Goal: Transaction & Acquisition: Book appointment/travel/reservation

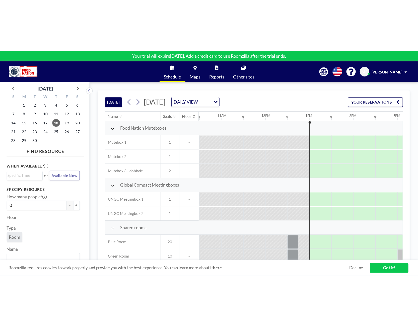
scroll to position [0, 421]
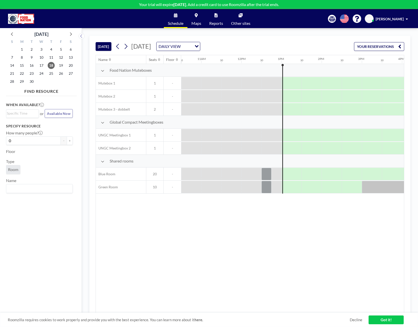
click at [381, 205] on link "Got it!" at bounding box center [385, 319] width 35 height 9
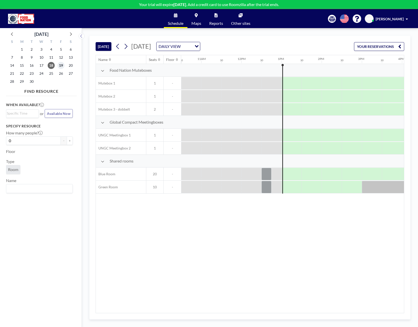
click at [63, 64] on span "19" at bounding box center [60, 65] width 7 height 7
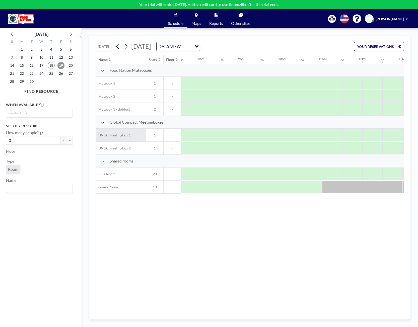
scroll to position [0, 301]
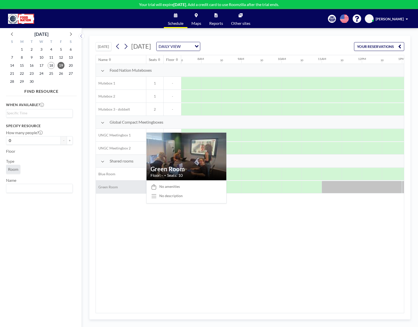
click at [106, 187] on span "Green Room" at bounding box center [107, 187] width 22 height 5
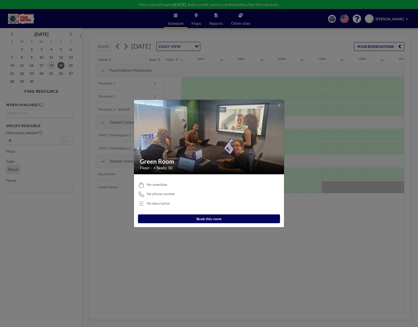
click at [178, 205] on button "Book this room" at bounding box center [209, 218] width 142 height 9
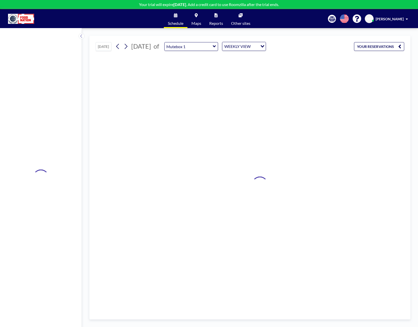
type input "Green Room"
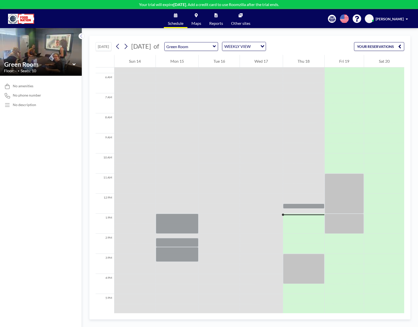
scroll to position [113, 0]
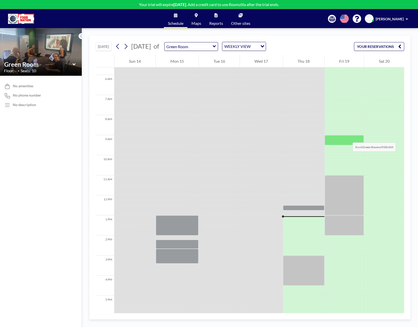
click at [347, 137] on div at bounding box center [343, 140] width 39 height 10
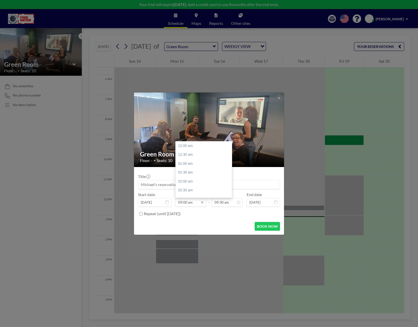
scroll to position [161, 0]
click at [187, 202] on input "09:00 am" at bounding box center [190, 202] width 31 height 9
type input "09:45 am"
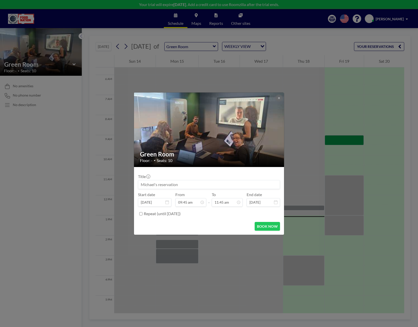
type input "11:45 am"
click at [185, 184] on input at bounding box center [208, 184] width 141 height 9
type input "Silke - Online"
click at [262, 205] on button "BOOK NOW" at bounding box center [266, 226] width 25 height 9
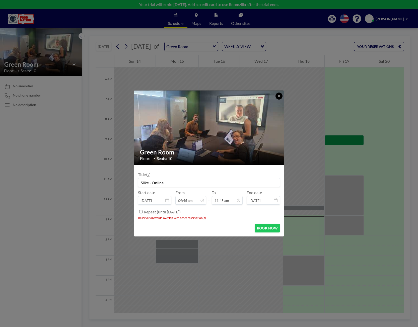
click at [278, 95] on icon at bounding box center [279, 96] width 2 height 2
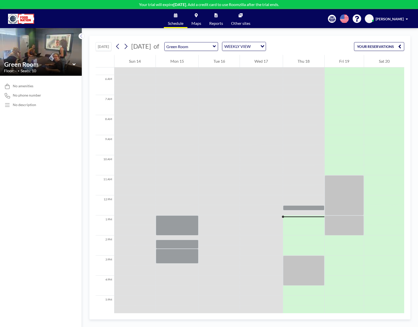
click at [178, 20] on link "Schedule" at bounding box center [176, 18] width 24 height 19
click at [194, 20] on link "Maps" at bounding box center [196, 18] width 18 height 19
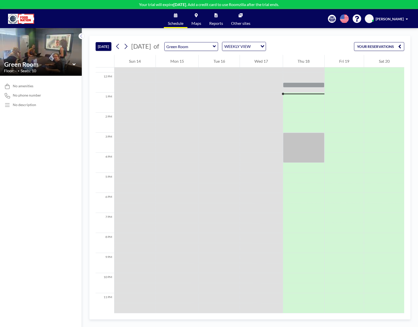
scroll to position [238, 0]
click at [207, 47] on input "text" at bounding box center [188, 46] width 48 height 8
type input "Mutebox 2"
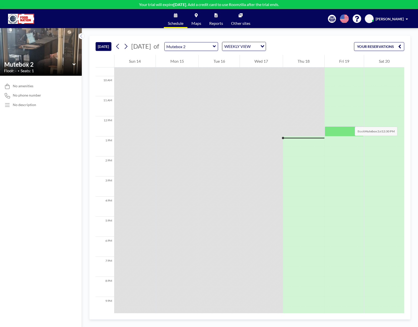
scroll to position [188, 0]
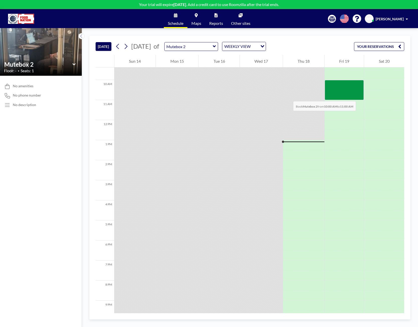
drag, startPoint x: 359, startPoint y: 85, endPoint x: 358, endPoint y: 96, distance: 10.5
click at [358, 96] on div at bounding box center [343, 90] width 39 height 20
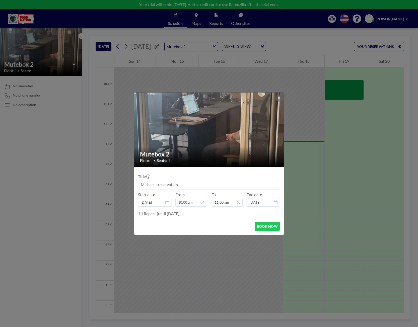
click at [201, 183] on input at bounding box center [208, 184] width 141 height 9
type input "Charlie Online"
click at [264, 228] on button "BOOK NOW" at bounding box center [266, 226] width 25 height 9
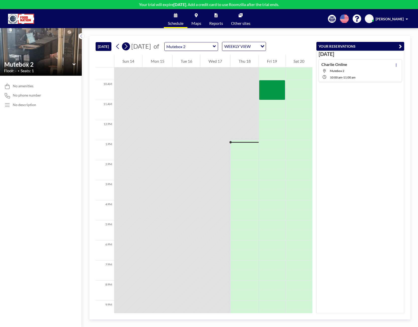
click at [127, 46] on icon at bounding box center [126, 46] width 3 height 5
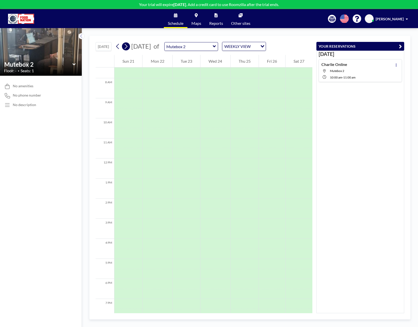
scroll to position [150, 0]
click at [213, 46] on input "text" at bounding box center [188, 46] width 48 height 8
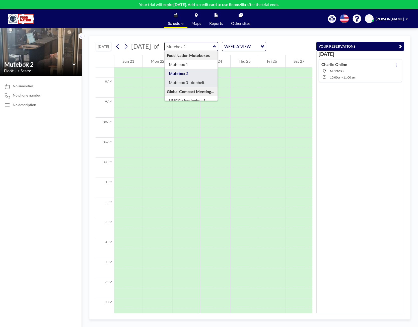
type input "Mutebox 3 - dobbelt"
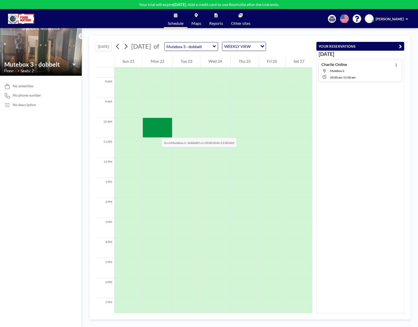
drag, startPoint x: 156, startPoint y: 122, endPoint x: 156, endPoint y: 132, distance: 10.8
click at [156, 132] on div at bounding box center [157, 128] width 30 height 20
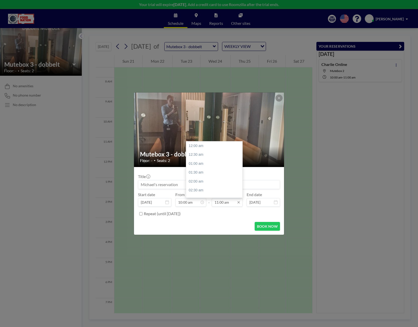
scroll to position [196, 0]
click at [223, 201] on input "11:00 am" at bounding box center [227, 202] width 31 height 9
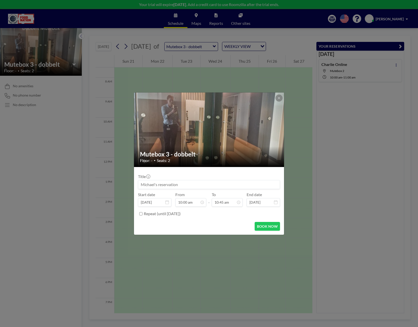
type input "10:45 am"
click at [168, 183] on input at bounding box center [208, 184] width 141 height 9
drag, startPoint x: 177, startPoint y: 184, endPoint x: 138, endPoint y: 185, distance: 38.6
click at [138, 185] on input at bounding box center [208, 184] width 141 height 9
type input "[PERSON_NAME] - Redaktionsmøde"
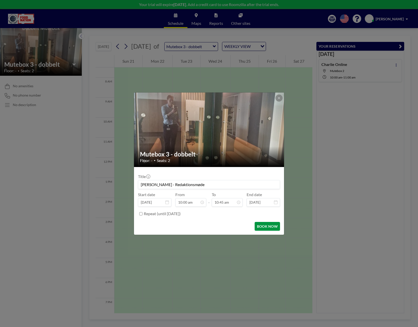
click at [263, 227] on button "BOOK NOW" at bounding box center [266, 226] width 25 height 9
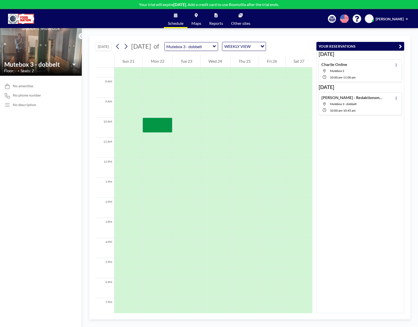
click at [216, 47] on icon at bounding box center [214, 46] width 3 height 2
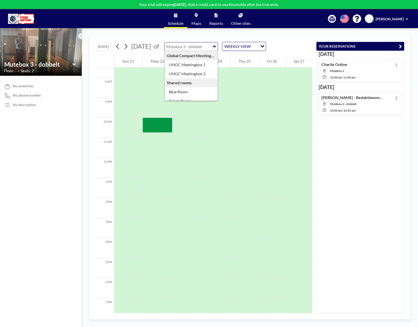
scroll to position [43, 0]
type input "Blue Room"
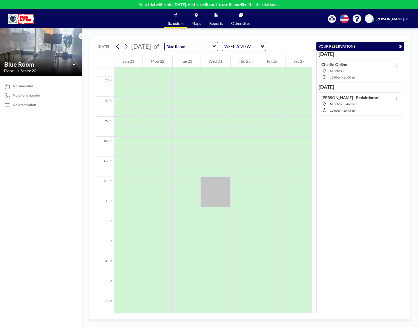
scroll to position [150, 0]
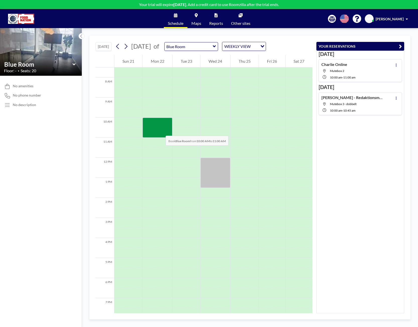
drag, startPoint x: 159, startPoint y: 119, endPoint x: 160, endPoint y: 131, distance: 11.3
click at [160, 131] on div at bounding box center [157, 128] width 30 height 20
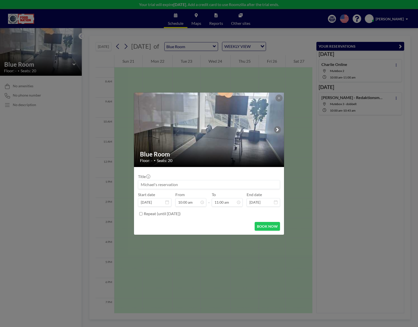
scroll to position [178, 0]
click at [186, 184] on input at bounding box center [208, 184] width 141 height 9
click at [177, 183] on input "Sara KF - Teammøde programteam" at bounding box center [208, 184] width 141 height 9
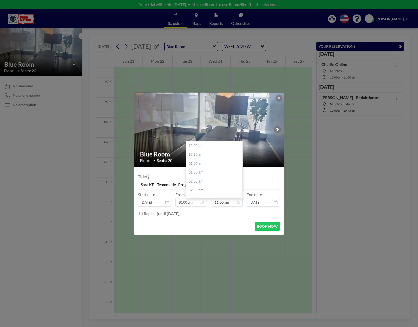
scroll to position [196, 0]
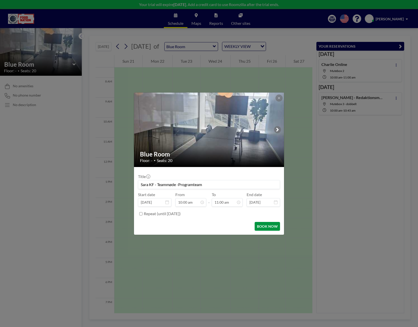
type input "Sara KF - Teammøde -Programteam"
click at [262, 228] on button "BOOK NOW" at bounding box center [266, 226] width 25 height 9
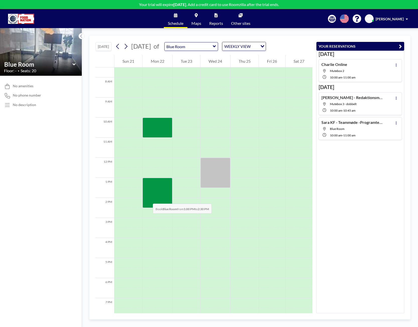
drag, startPoint x: 147, startPoint y: 183, endPoint x: 148, endPoint y: 199, distance: 15.0
click at [148, 199] on div at bounding box center [157, 193] width 30 height 30
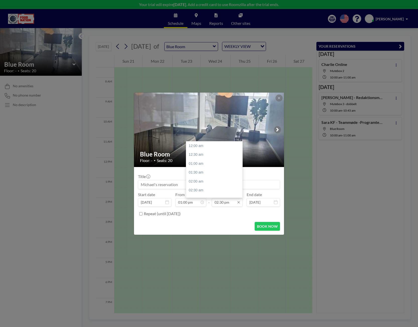
scroll to position [259, 0]
click at [222, 202] on input "02:30 pm" at bounding box center [227, 202] width 31 height 9
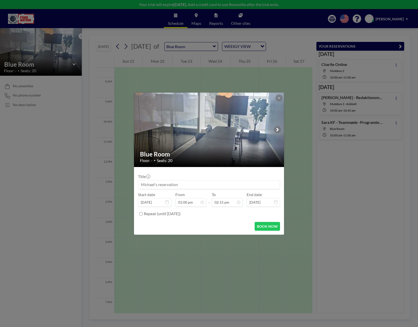
type input "02:15 pm"
click at [193, 184] on input at bounding box center [208, 184] width 141 height 9
type input "Berit - Kommunikationsværksted"
click at [264, 225] on button "BOOK NOW" at bounding box center [266, 226] width 25 height 9
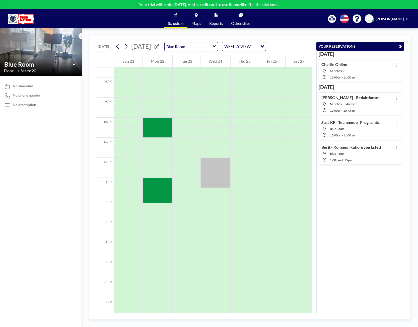
click at [216, 48] on icon at bounding box center [214, 46] width 3 height 5
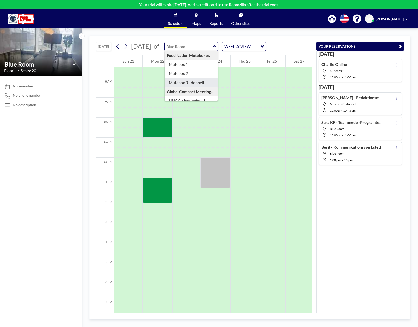
type input "Mutebox 3 - dobbelt"
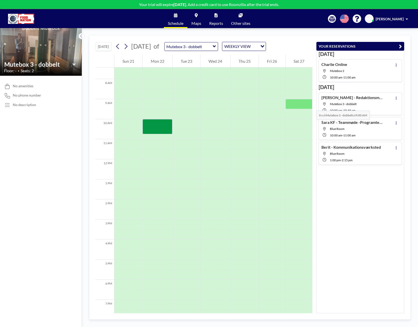
scroll to position [150, 0]
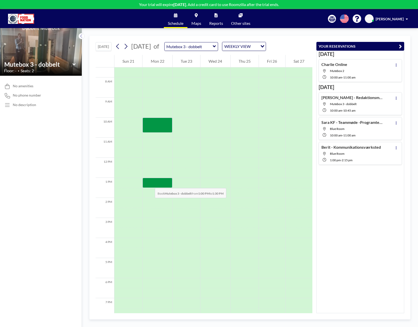
click at [150, 183] on div at bounding box center [157, 183] width 30 height 10
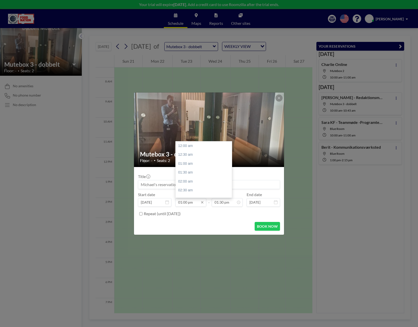
scroll to position [232, 0]
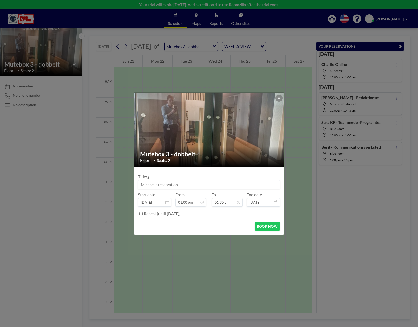
click at [161, 185] on input at bounding box center [208, 184] width 141 height 9
type input "[PERSON_NAME] - Check in UM/GCDK"
click at [267, 225] on button "BOOK NOW" at bounding box center [266, 226] width 25 height 9
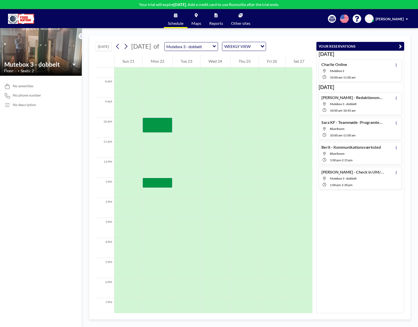
click at [216, 46] on icon at bounding box center [214, 46] width 3 height 5
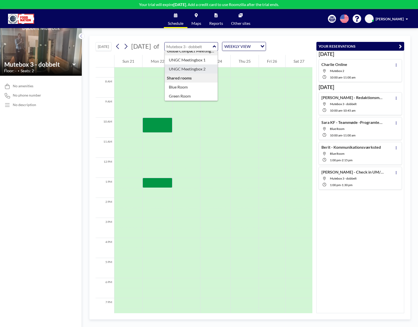
scroll to position [43, 0]
type input "Blue Room"
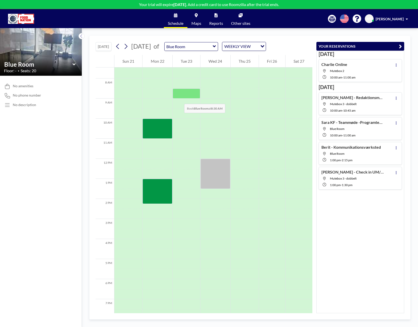
scroll to position [150, 0]
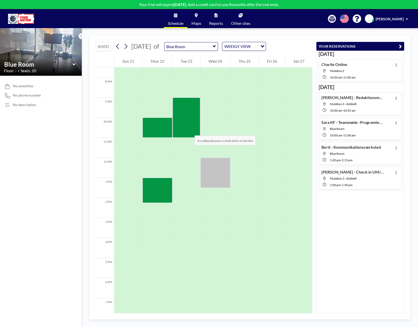
drag, startPoint x: 188, startPoint y: 103, endPoint x: 189, endPoint y: 130, distance: 27.9
click at [189, 130] on div at bounding box center [186, 118] width 28 height 40
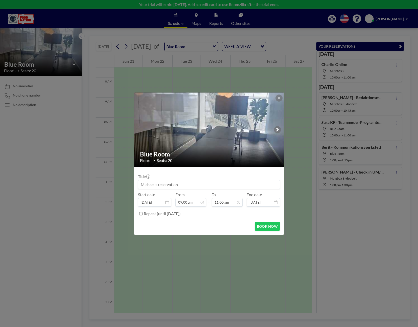
click at [181, 184] on input at bounding box center [208, 184] width 141 height 9
type input "Sara KF - Fællesmøde"
click at [276, 225] on button "BOOK NOW" at bounding box center [266, 226] width 25 height 9
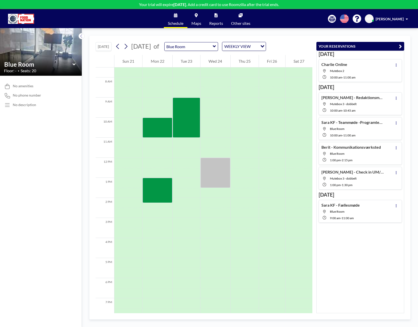
click at [216, 46] on icon at bounding box center [214, 46] width 3 height 2
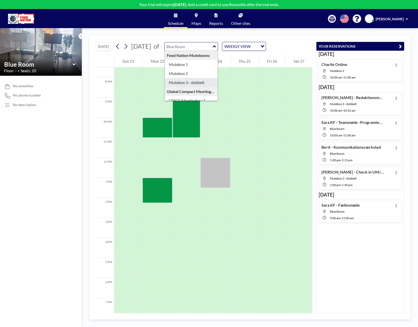
type input "Mutebox 3 - dobbelt"
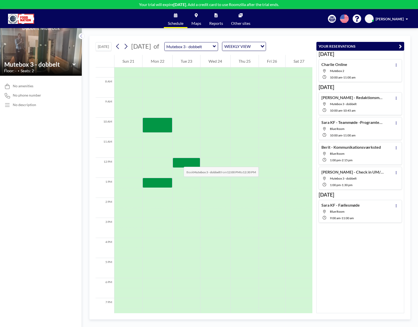
click at [178, 162] on div at bounding box center [186, 163] width 28 height 10
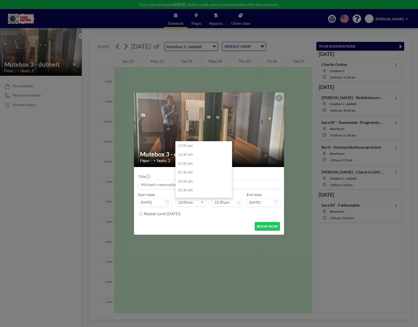
scroll to position [214, 0]
click at [186, 202] on input "12:00 pm" at bounding box center [190, 202] width 31 height 9
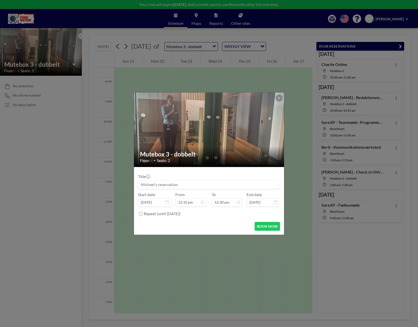
type input "12:10 pm"
type input "12:30 pm"
click at [194, 185] on input at bounding box center [208, 184] width 141 height 9
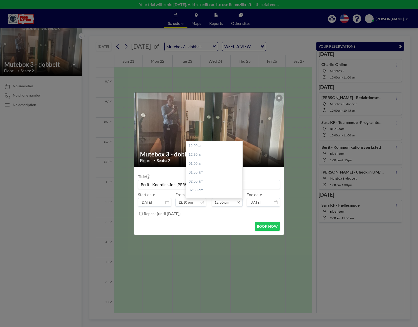
scroll to position [223, 0]
type input "Berit - Koordination [PERSON_NAME]"
click at [223, 203] on input "12:30 pm" at bounding box center [227, 202] width 31 height 9
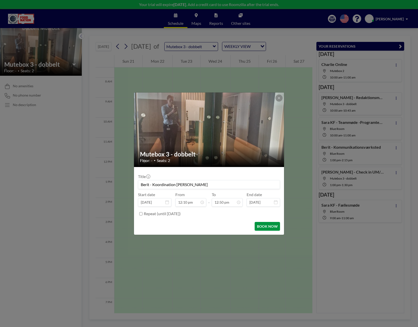
type input "12:50 pm"
click at [265, 228] on button "BOOK NOW" at bounding box center [266, 226] width 25 height 9
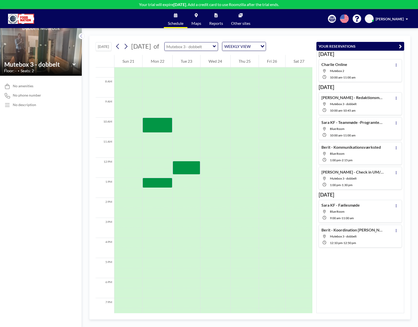
click at [213, 47] on input "text" at bounding box center [188, 46] width 48 height 8
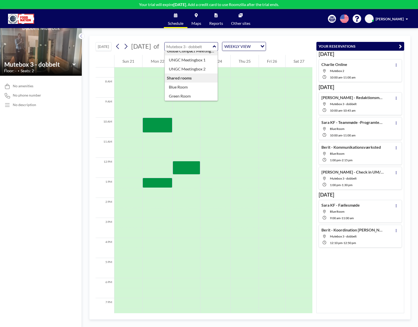
scroll to position [43, 0]
type input "Green Room"
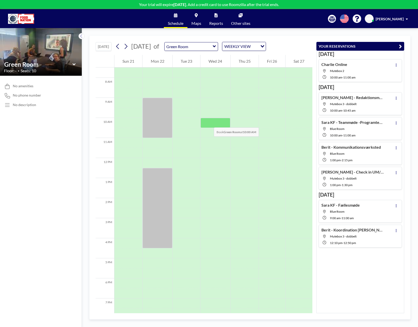
scroll to position [150, 0]
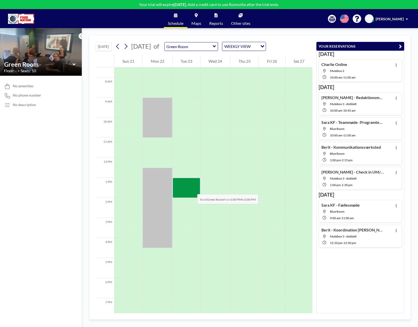
drag, startPoint x: 190, startPoint y: 179, endPoint x: 192, endPoint y: 189, distance: 10.5
click at [192, 189] on div at bounding box center [186, 188] width 28 height 20
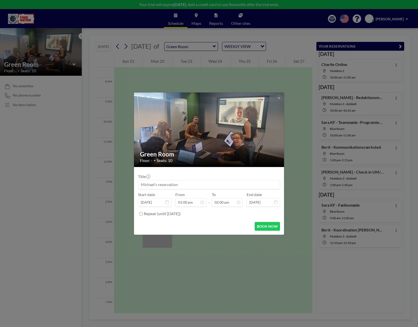
click at [180, 183] on input at bounding box center [208, 184] width 141 height 9
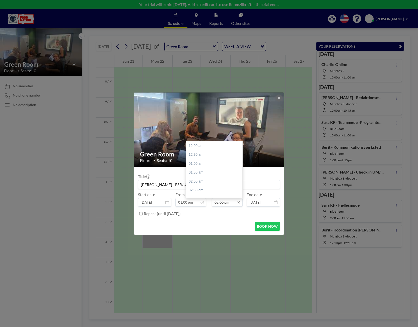
scroll to position [250, 0]
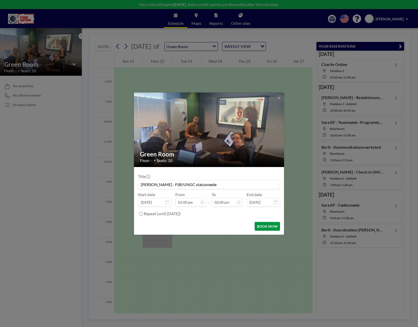
type input "[PERSON_NAME] - FSR/UNGC statusmøde"
click at [261, 224] on button "BOOK NOW" at bounding box center [266, 226] width 25 height 9
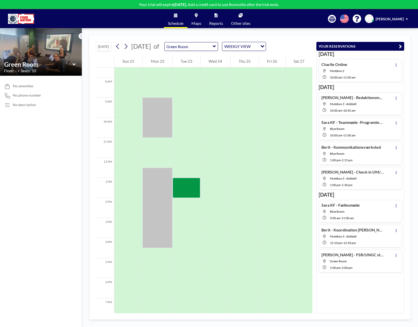
click at [216, 47] on icon at bounding box center [214, 46] width 3 height 2
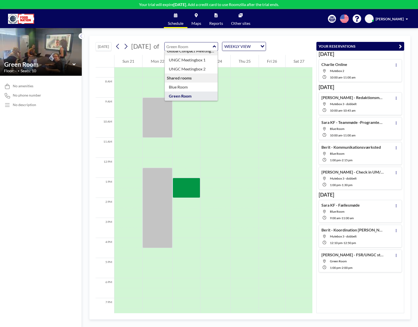
scroll to position [43, 0]
type input "Blue Room"
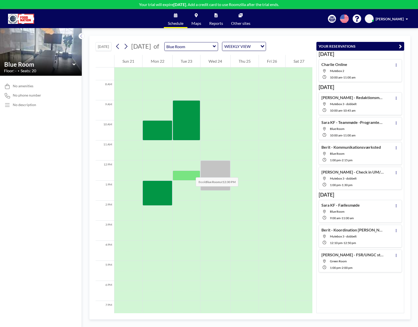
scroll to position [150, 0]
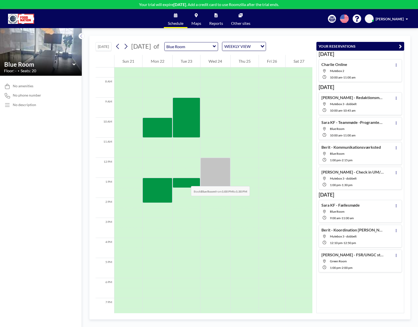
click at [186, 181] on div at bounding box center [186, 183] width 28 height 10
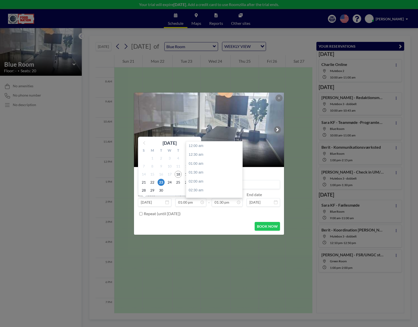
scroll to position [241, 0]
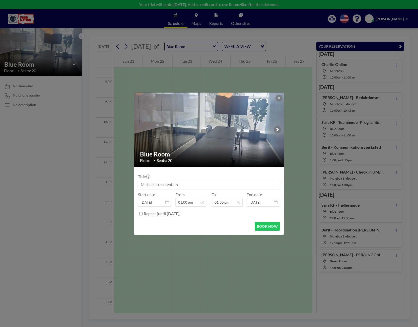
click at [198, 183] on input at bounding box center [208, 184] width 141 height 9
type input "Charlie - Prospects"
click at [261, 226] on button "BOOK NOW" at bounding box center [266, 226] width 25 height 9
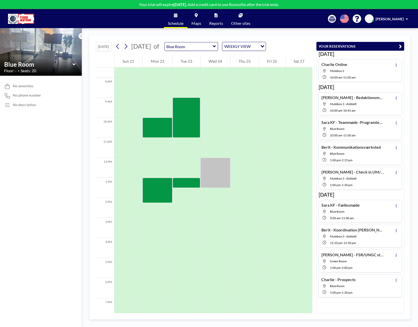
click at [216, 47] on icon at bounding box center [214, 46] width 3 height 5
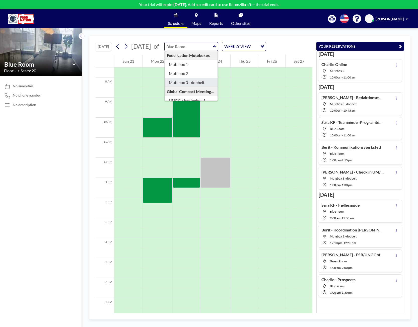
type input "Mutebox 3 - dobbelt"
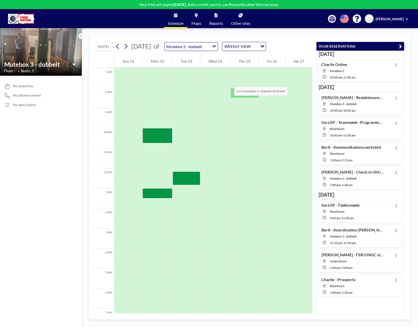
scroll to position [150, 0]
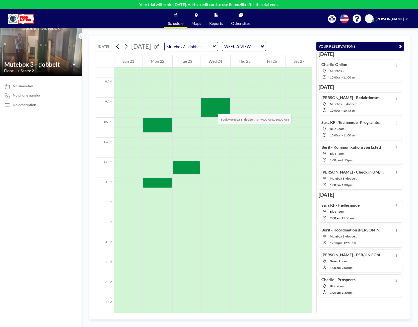
drag, startPoint x: 212, startPoint y: 103, endPoint x: 213, endPoint y: 109, distance: 6.3
click at [213, 109] on div at bounding box center [215, 108] width 30 height 20
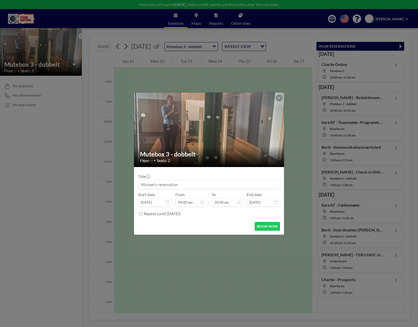
click at [199, 183] on input at bounding box center [208, 184] width 141 height 9
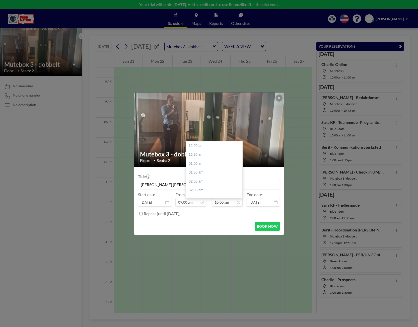
scroll to position [178, 0]
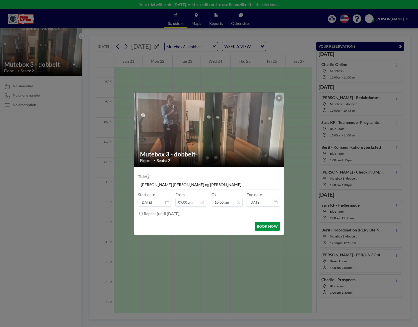
type input "[PERSON_NAME] [PERSON_NAME] og [PERSON_NAME]"
click at [267, 226] on button "BOOK NOW" at bounding box center [266, 226] width 25 height 9
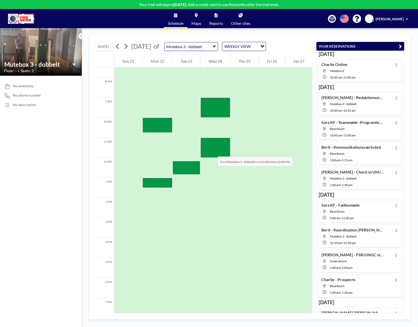
drag, startPoint x: 214, startPoint y: 142, endPoint x: 212, endPoint y: 151, distance: 9.9
click at [212, 151] on div at bounding box center [215, 148] width 30 height 20
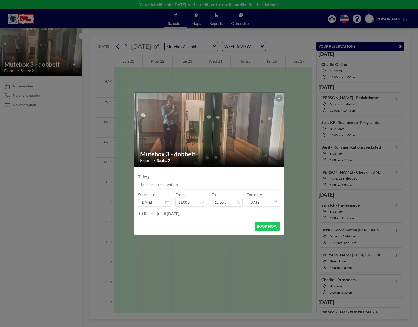
click at [185, 186] on input at bounding box center [208, 184] width 141 height 9
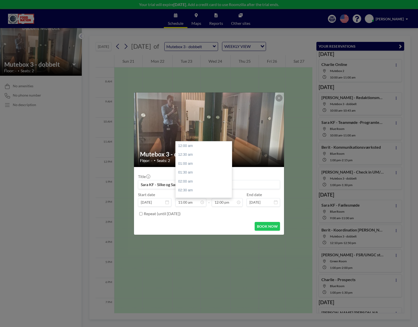
scroll to position [196, 0]
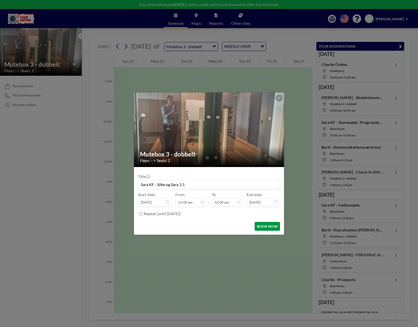
type input "Sara KF - Silke og Sara 1:1"
click at [268, 227] on button "BOOK NOW" at bounding box center [266, 226] width 25 height 9
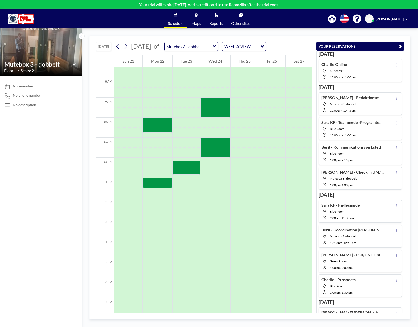
click at [216, 47] on icon at bounding box center [214, 46] width 3 height 2
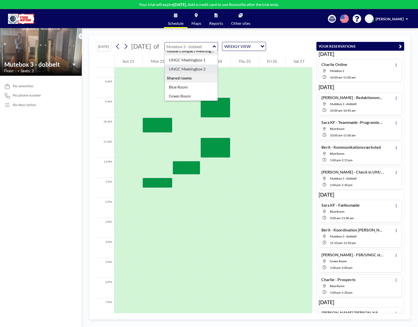
scroll to position [43, 0]
type input "Green Room"
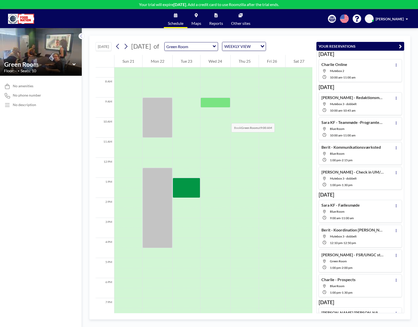
scroll to position [163, 0]
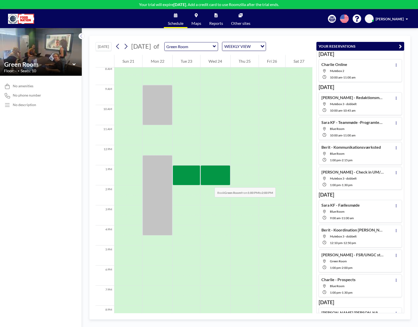
drag, startPoint x: 208, startPoint y: 168, endPoint x: 209, endPoint y: 182, distance: 13.8
click at [209, 182] on div at bounding box center [215, 175] width 30 height 20
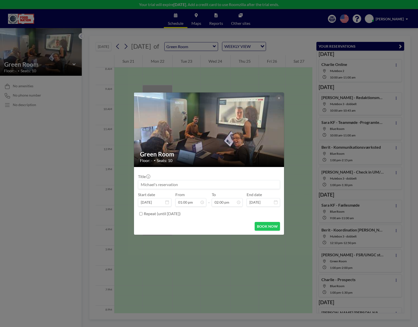
click at [187, 185] on input at bounding box center [208, 184] width 141 height 9
type input "[PERSON_NAME] af [GEOGRAPHIC_DATA]"
click at [274, 224] on button "BOOK NOW" at bounding box center [266, 226] width 25 height 9
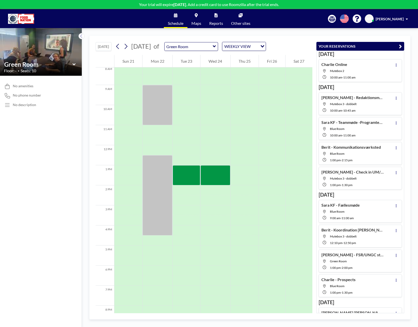
click at [216, 46] on icon at bounding box center [214, 46] width 3 height 2
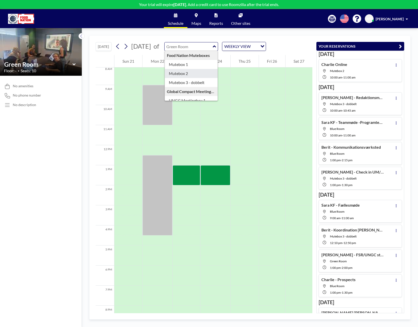
scroll to position [43, 0]
type input "Blue Room"
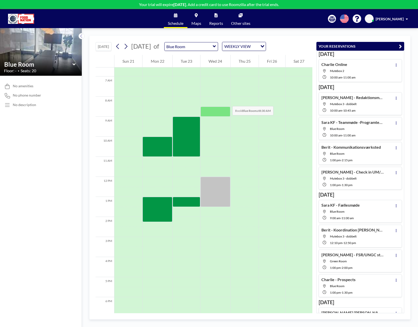
scroll to position [150, 0]
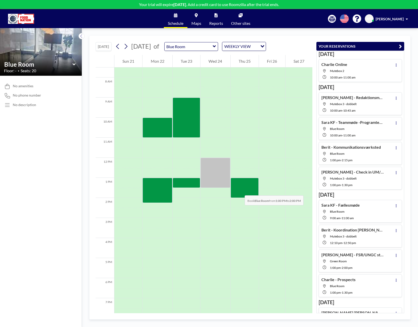
drag, startPoint x: 239, startPoint y: 179, endPoint x: 239, endPoint y: 190, distance: 11.0
click at [239, 190] on div at bounding box center [244, 188] width 28 height 20
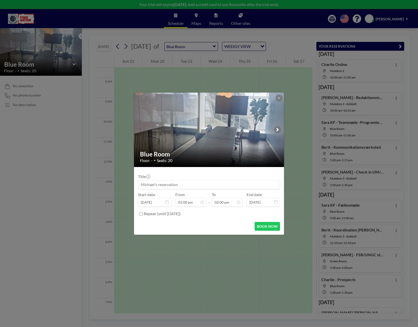
click at [239, 186] on input at bounding box center [208, 184] width 141 height 9
type input "Charlie - Møde med Nordea [GEOGRAPHIC_DATA]"
click at [268, 229] on button "BOOK NOW" at bounding box center [266, 226] width 25 height 9
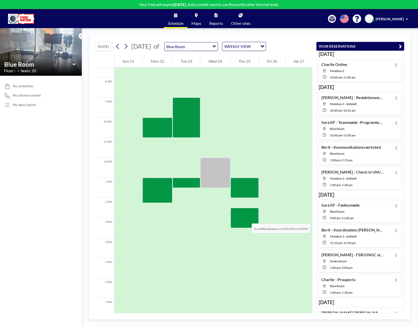
drag, startPoint x: 247, startPoint y: 210, endPoint x: 246, endPoint y: 218, distance: 8.0
click at [246, 218] on div at bounding box center [244, 218] width 28 height 20
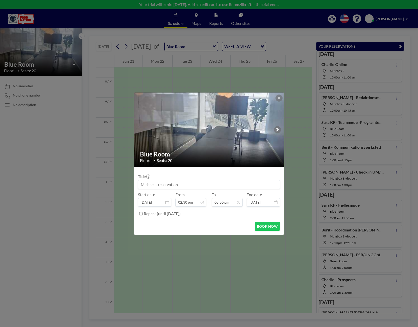
scroll to position [276, 0]
click at [190, 185] on input at bounding box center [208, 184] width 141 height 9
type input "[PERSON_NAME] med [PERSON_NAME]"
click at [261, 226] on button "BOOK NOW" at bounding box center [266, 226] width 25 height 9
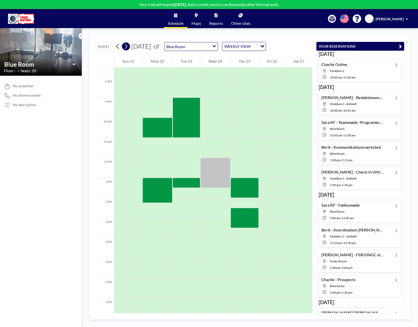
click at [127, 46] on icon at bounding box center [126, 46] width 3 height 5
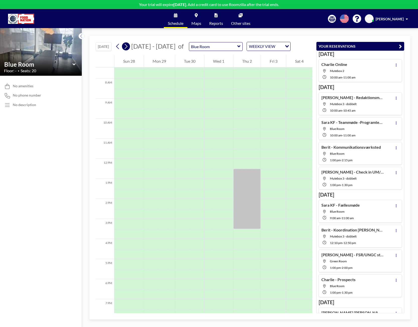
scroll to position [150, 0]
click at [237, 47] on icon at bounding box center [238, 46] width 3 height 2
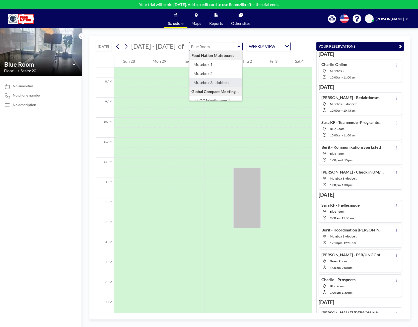
type input "Mutebox 3 - dobbelt"
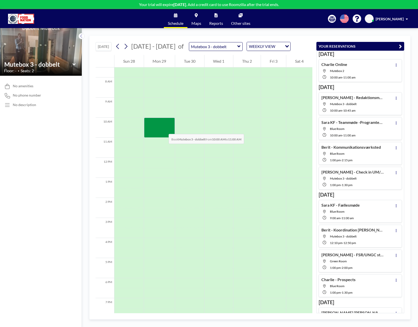
drag, startPoint x: 164, startPoint y: 120, endPoint x: 163, endPoint y: 129, distance: 8.6
click at [163, 129] on div at bounding box center [159, 128] width 31 height 20
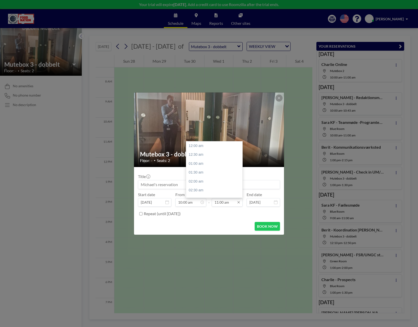
scroll to position [196, 0]
click at [223, 203] on input "11:00 am" at bounding box center [227, 202] width 31 height 9
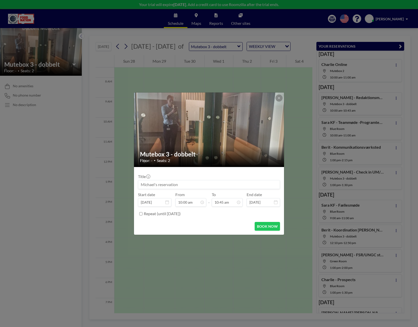
type input "10:45 am"
click at [196, 185] on input at bounding box center [208, 184] width 141 height 9
type input "[PERSON_NAME] - Fast redaktionsmøde"
click at [267, 224] on button "BOOK NOW" at bounding box center [266, 226] width 25 height 9
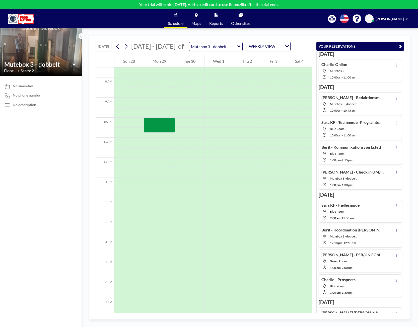
click at [237, 48] on icon at bounding box center [238, 46] width 3 height 5
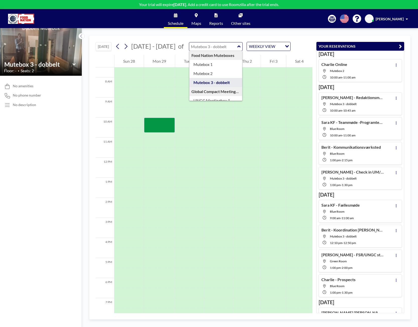
scroll to position [43, 0]
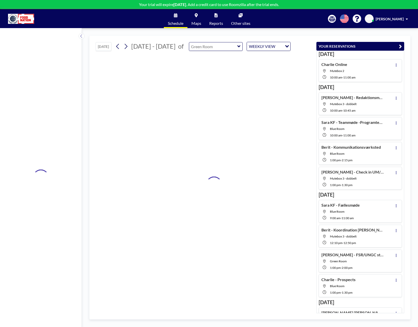
type input "Green Room"
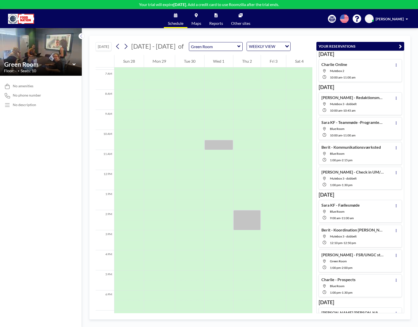
scroll to position [150, 0]
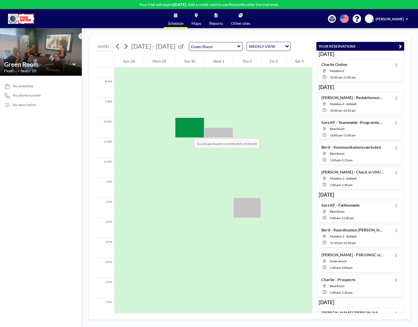
drag, startPoint x: 188, startPoint y: 123, endPoint x: 189, endPoint y: 133, distance: 10.1
click at [189, 133] on div at bounding box center [189, 128] width 29 height 20
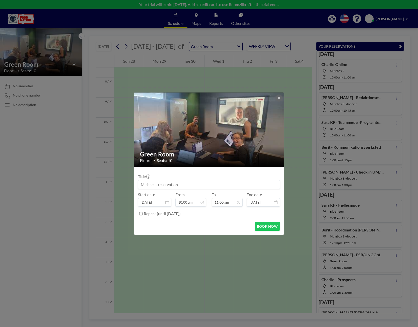
click at [165, 183] on input at bounding box center [208, 184] width 141 height 9
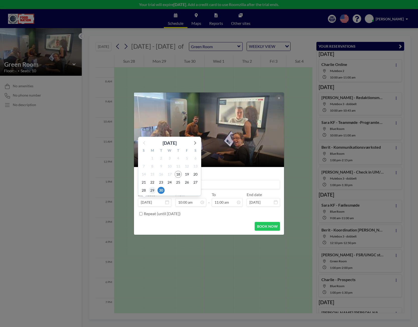
type input "Sara KF - Ledelsesmøde"
click at [151, 192] on span "29" at bounding box center [152, 190] width 7 height 7
type input "[DATE]"
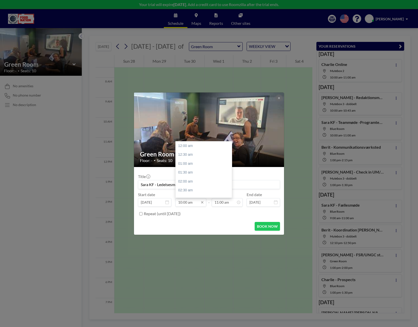
scroll to position [178, 0]
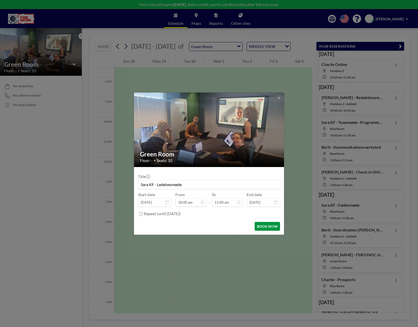
click at [262, 225] on button "BOOK NOW" at bounding box center [266, 226] width 25 height 9
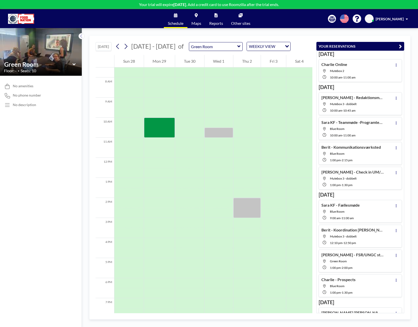
click at [237, 46] on icon at bounding box center [238, 46] width 3 height 2
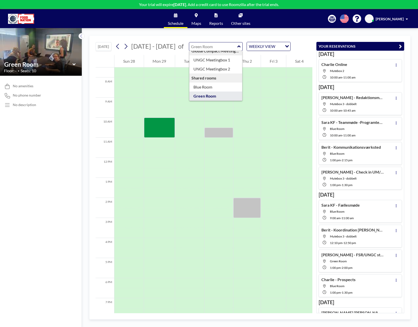
scroll to position [43, 0]
type input "Green Room"
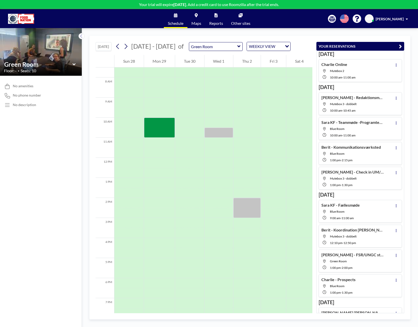
drag, startPoint x: 234, startPoint y: 47, endPoint x: 234, endPoint y: 50, distance: 3.0
click at [237, 47] on icon at bounding box center [238, 46] width 3 height 5
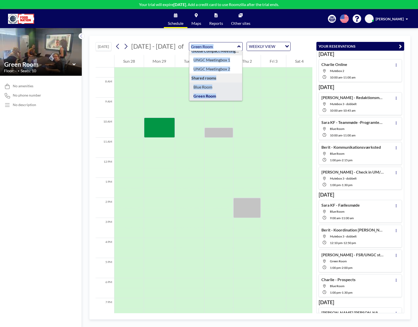
type input "Blue Room"
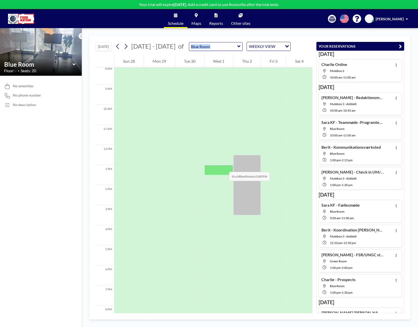
scroll to position [163, 0]
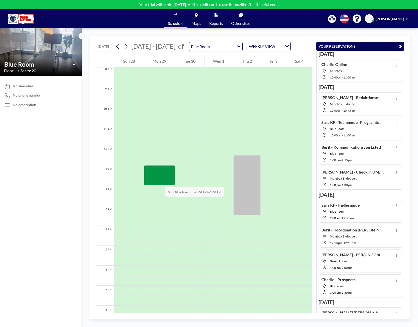
drag, startPoint x: 161, startPoint y: 169, endPoint x: 160, endPoint y: 182, distance: 13.1
click at [160, 182] on div at bounding box center [159, 175] width 31 height 20
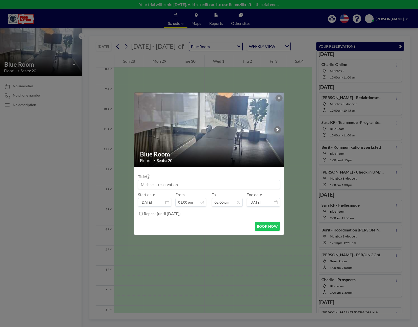
click at [160, 182] on input at bounding box center [208, 184] width 141 height 9
type input "Berit - Kommunikstionsværksted"
click at [261, 229] on button "BOOK NOW" at bounding box center [266, 226] width 25 height 9
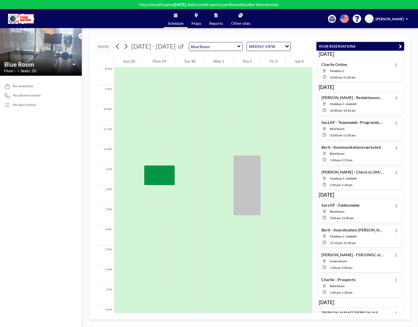
click at [237, 46] on icon at bounding box center [238, 46] width 3 height 2
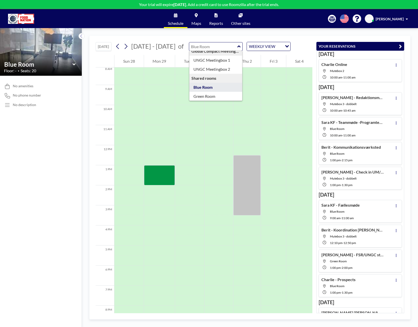
scroll to position [43, 0]
type input "Green Room"
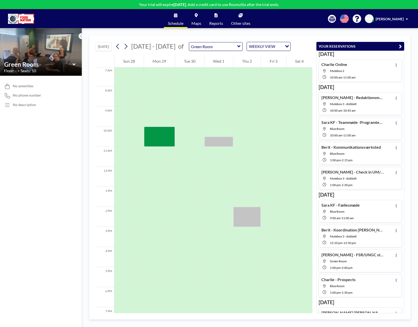
scroll to position [150, 0]
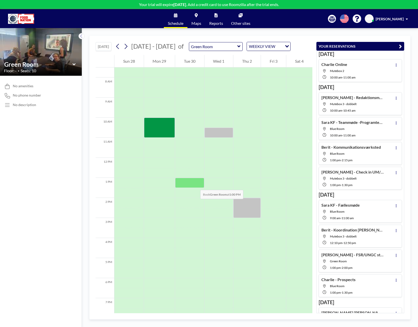
click at [194, 184] on div at bounding box center [189, 183] width 29 height 10
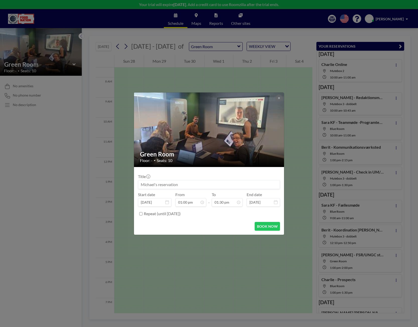
click at [194, 184] on input at bounding box center [208, 184] width 141 height 9
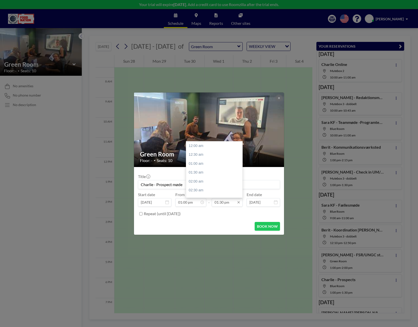
scroll to position [241, 0]
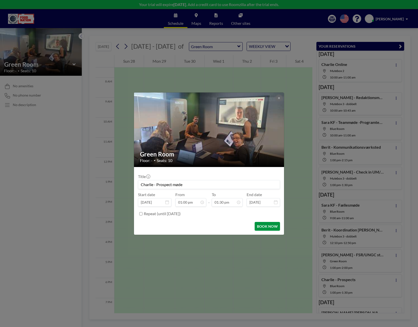
type input "Charlie - Prospect møde"
click at [262, 226] on button "BOOK NOW" at bounding box center [266, 226] width 25 height 9
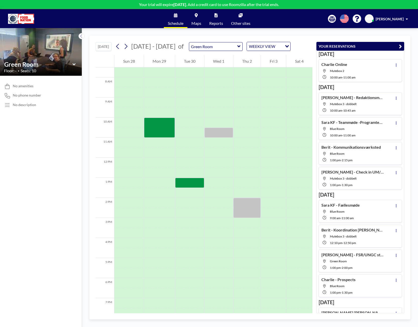
click at [237, 46] on icon at bounding box center [238, 46] width 3 height 2
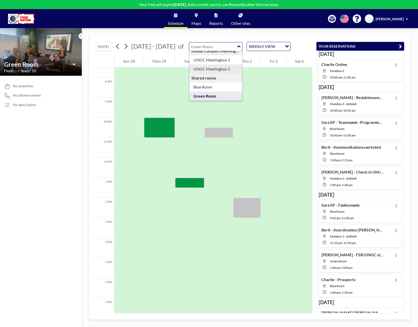
scroll to position [43, 0]
type input "Blue Room"
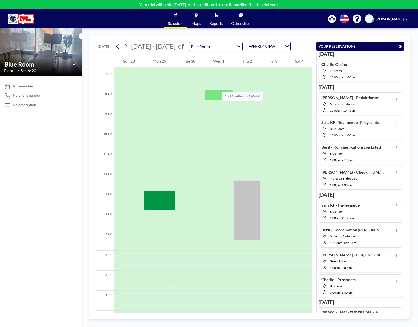
scroll to position [150, 0]
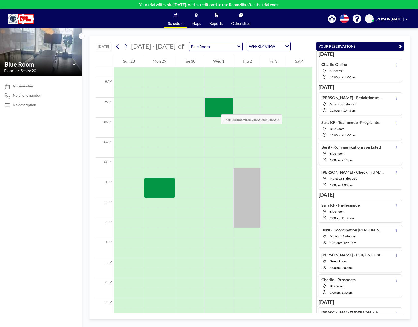
drag, startPoint x: 216, startPoint y: 105, endPoint x: 216, endPoint y: 109, distance: 4.3
click at [216, 109] on div at bounding box center [218, 108] width 29 height 20
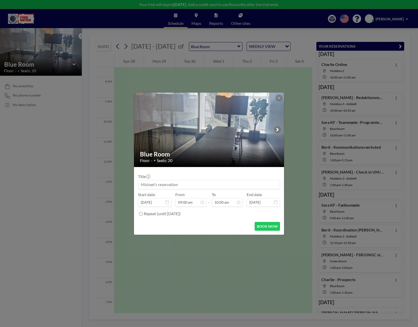
click at [175, 184] on input at bounding box center [208, 184] width 141 height 9
type input "[PERSON_NAME] [PERSON_NAME] og [PERSON_NAME]"
click at [262, 225] on button "BOOK NOW" at bounding box center [266, 226] width 25 height 9
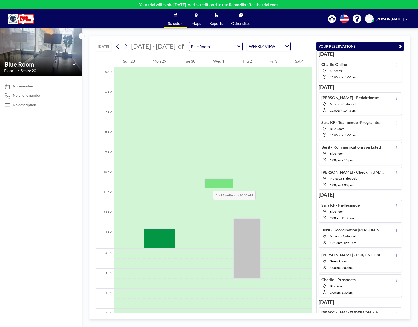
scroll to position [100, 0]
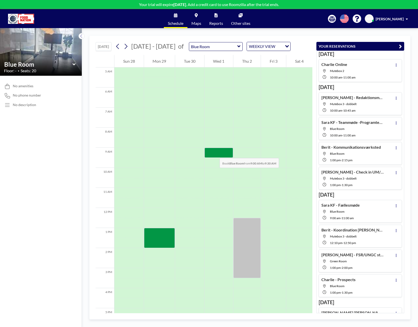
click at [214, 153] on div at bounding box center [218, 153] width 29 height 10
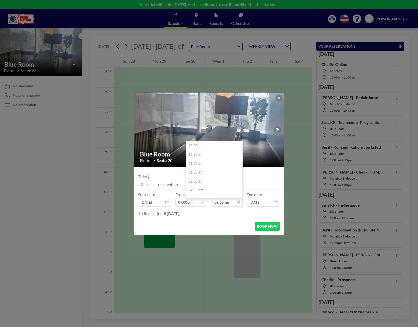
scroll to position [169, 0]
click at [217, 203] on input "09:30 am" at bounding box center [227, 202] width 31 height 9
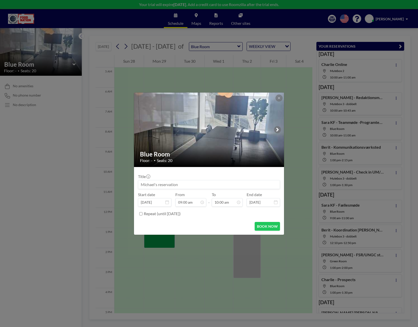
type input "10:00 am"
click at [167, 186] on input at bounding box center [208, 184] width 141 height 9
type input "J"
type input "[PERSON_NAME] [PERSON_NAME] og [PERSON_NAME]"
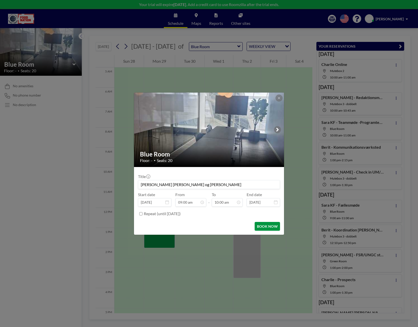
click at [267, 227] on button "BOOK NOW" at bounding box center [266, 226] width 25 height 9
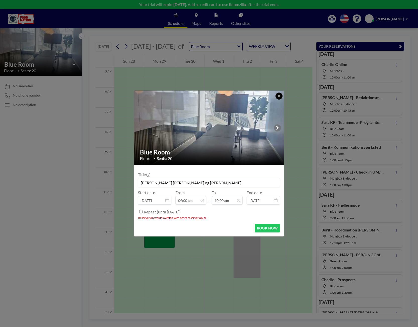
click at [280, 95] on icon at bounding box center [278, 95] width 3 height 3
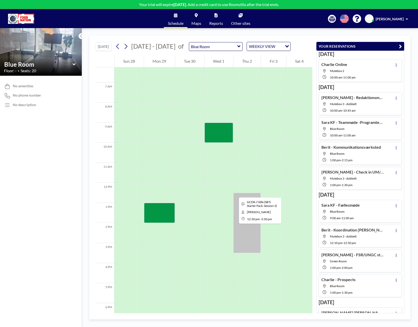
scroll to position [150, 0]
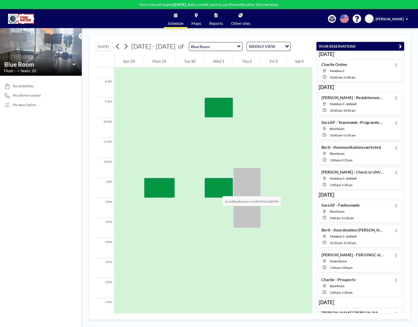
drag, startPoint x: 218, startPoint y: 180, endPoint x: 217, endPoint y: 193, distance: 13.1
click at [217, 193] on div at bounding box center [218, 188] width 29 height 20
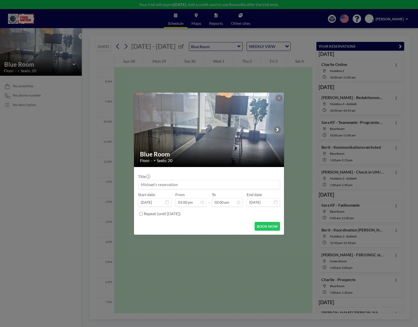
click at [192, 186] on input at bounding box center [208, 184] width 141 height 9
type input "Sara KF - Silke og Sara 1:1"
click at [264, 225] on button "BOOK NOW" at bounding box center [266, 226] width 25 height 9
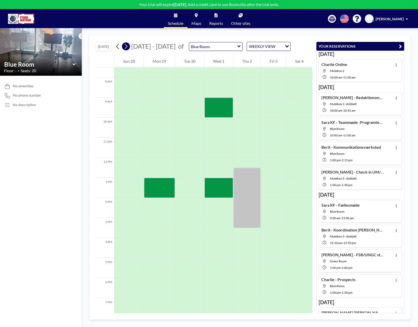
click at [127, 47] on icon at bounding box center [126, 46] width 3 height 5
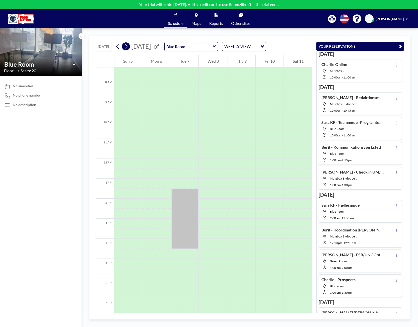
scroll to position [150, 0]
click at [179, 160] on div at bounding box center [184, 163] width 27 height 10
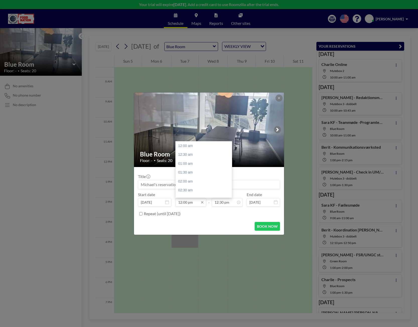
scroll to position [214, 0]
click at [186, 204] on input "12:00 pm" at bounding box center [190, 202] width 31 height 9
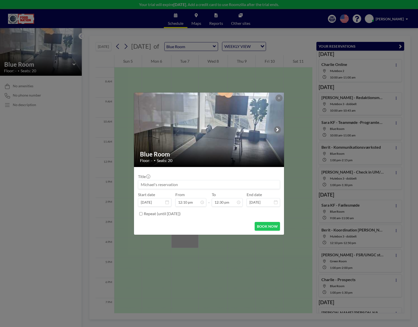
type input "12:10 pm"
type input "12:50 pm"
click at [196, 185] on input at bounding box center [208, 184] width 141 height 9
click at [177, 184] on input "Berit - Koordination - [PERSON_NAME]/[PERSON_NAME]" at bounding box center [208, 184] width 141 height 9
type input "Berit - Koordination Berit/[PERSON_NAME]"
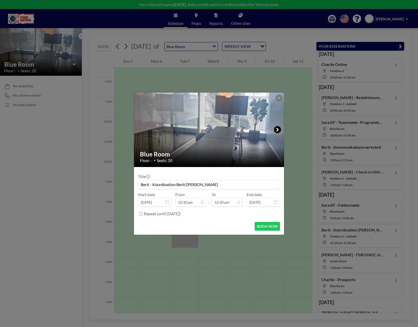
click at [275, 131] on button at bounding box center [277, 129] width 7 height 7
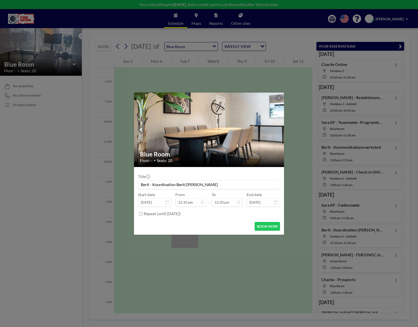
click at [275, 131] on img at bounding box center [209, 129] width 150 height 100
click at [142, 128] on icon at bounding box center [140, 130] width 3 height 6
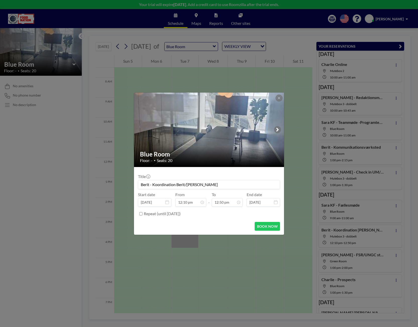
click at [142, 128] on img at bounding box center [209, 129] width 150 height 201
click at [278, 99] on icon at bounding box center [278, 97] width 3 height 3
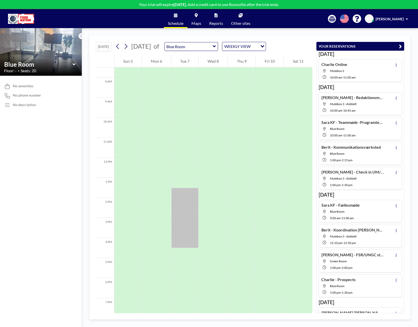
click at [216, 47] on icon at bounding box center [214, 46] width 3 height 5
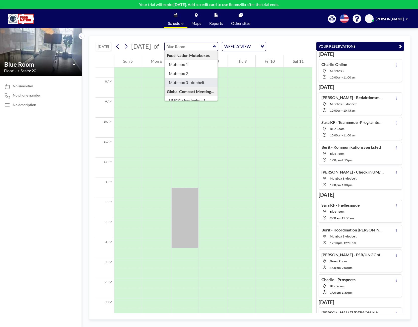
type input "Mutebox 3 - dobbelt"
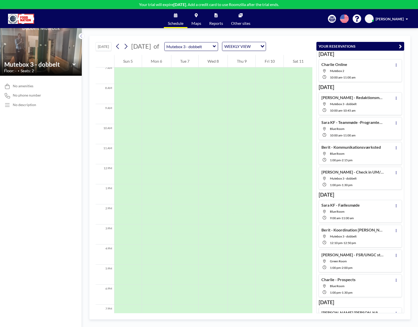
scroll to position [150, 0]
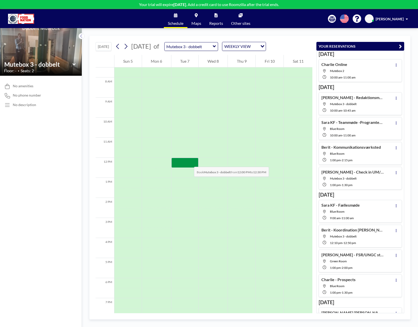
click at [189, 162] on div at bounding box center [184, 163] width 27 height 10
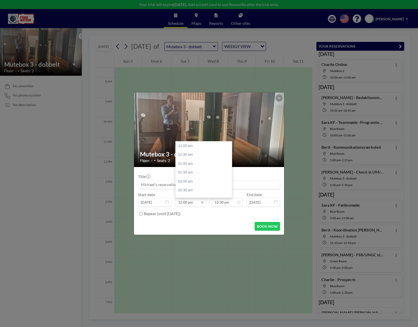
scroll to position [214, 0]
click at [187, 203] on input "12:00 pm" at bounding box center [190, 202] width 31 height 9
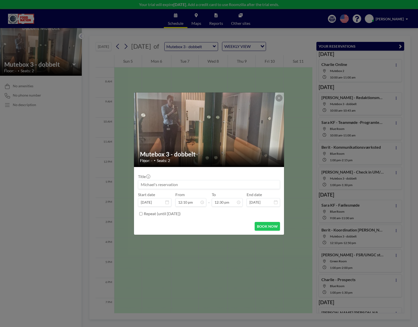
type input "12:10 pm"
type input "12:50 pm"
click at [167, 185] on input at bounding box center [208, 184] width 141 height 9
type input "Berit - Koordination Berit/[PERSON_NAME]"
click at [260, 227] on button "BOOK NOW" at bounding box center [266, 226] width 25 height 9
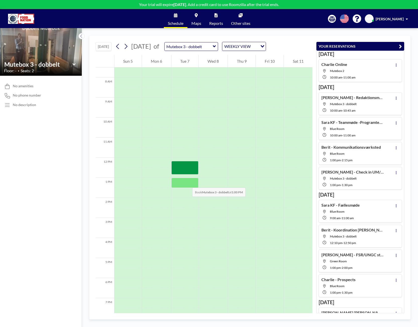
click at [187, 182] on div at bounding box center [184, 183] width 27 height 10
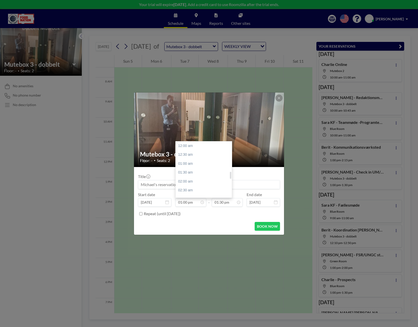
scroll to position [232, 0]
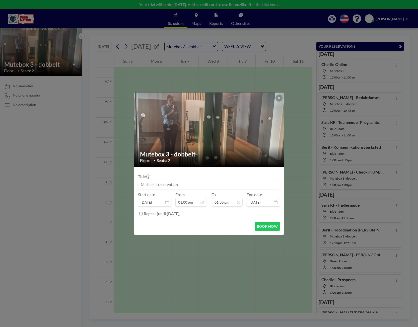
click at [159, 184] on input at bounding box center [208, 184] width 141 height 9
type input "Charlie - Prospectmøde"
click at [280, 99] on button at bounding box center [278, 97] width 7 height 7
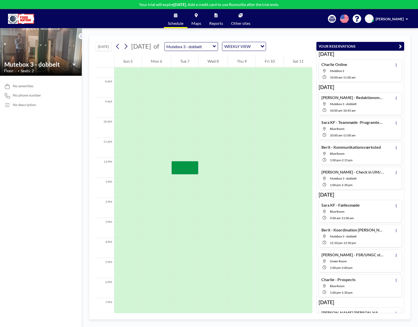
click at [216, 44] on icon at bounding box center [214, 46] width 3 height 5
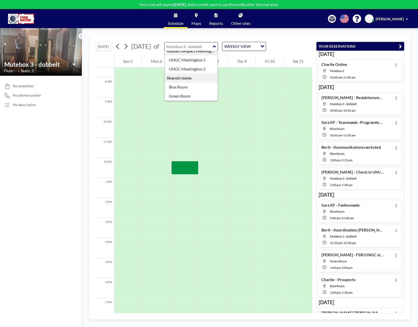
scroll to position [43, 0]
type input "Green Room"
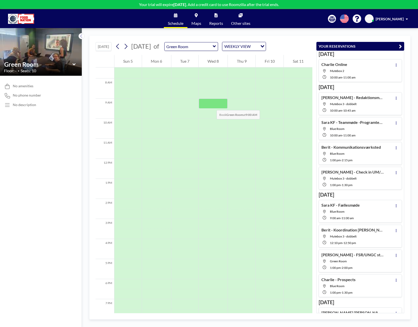
scroll to position [150, 0]
click at [181, 178] on div at bounding box center [184, 183] width 27 height 10
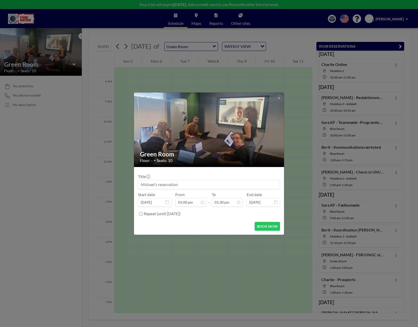
click at [179, 183] on input at bounding box center [208, 184] width 141 height 9
type input "Charlie - Prospectmøde"
click at [260, 225] on button "BOOK NOW" at bounding box center [266, 226] width 25 height 9
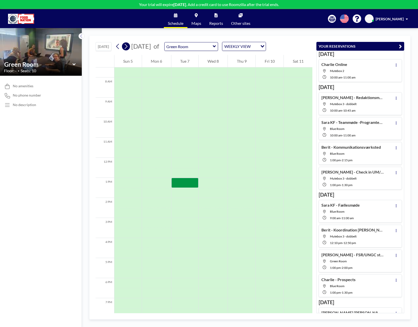
click at [127, 48] on icon at bounding box center [125, 47] width 5 height 8
click at [216, 47] on icon at bounding box center [214, 46] width 3 height 5
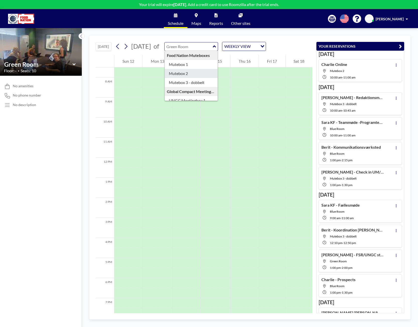
type input "Mutebox 2"
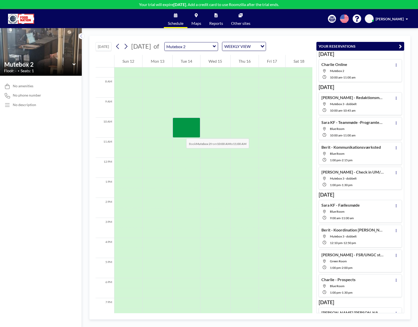
drag, startPoint x: 181, startPoint y: 125, endPoint x: 181, endPoint y: 133, distance: 8.8
click at [181, 133] on div at bounding box center [186, 128] width 28 height 20
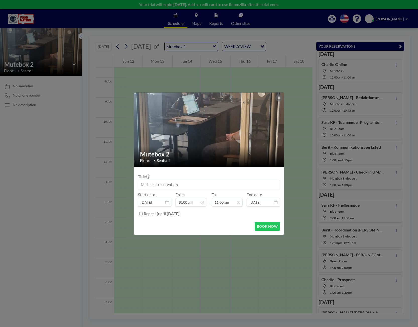
click at [181, 183] on input at bounding box center [208, 184] width 141 height 9
type input "[PERSON_NAME] - Onlinemøde"
click at [183, 185] on input "[PERSON_NAME] - Onlinemøde" at bounding box center [208, 184] width 141 height 9
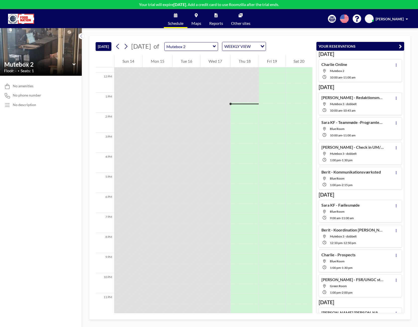
scroll to position [238, 0]
click at [128, 44] on icon at bounding box center [125, 47] width 5 height 8
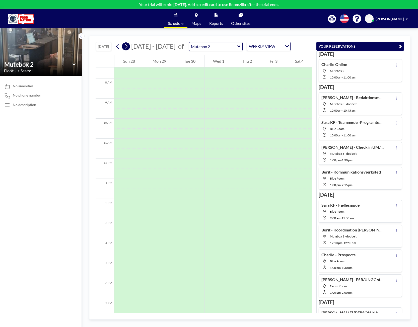
scroll to position [150, 0]
click at [128, 44] on icon at bounding box center [125, 47] width 5 height 8
click at [216, 46] on icon at bounding box center [214, 46] width 3 height 2
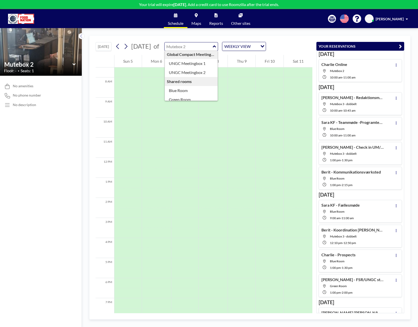
scroll to position [43, 0]
type input "Green Room"
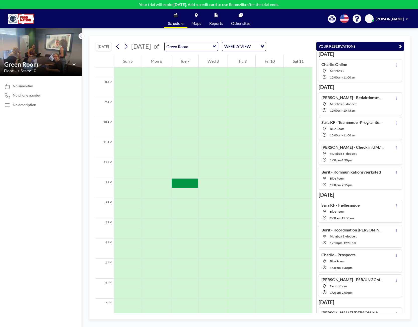
scroll to position [150, 0]
click at [187, 183] on div at bounding box center [184, 183] width 27 height 10
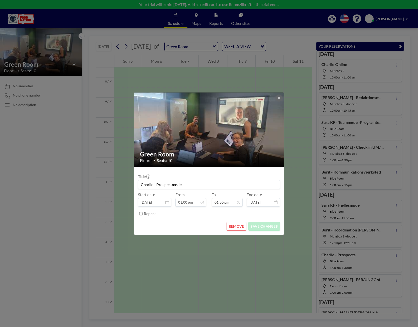
click at [172, 184] on input "Charlie - Prospectmøde" at bounding box center [208, 184] width 141 height 9
type input "Charlie - Prospect møde"
click at [272, 227] on button "SAVE CHANGES" at bounding box center [264, 226] width 32 height 9
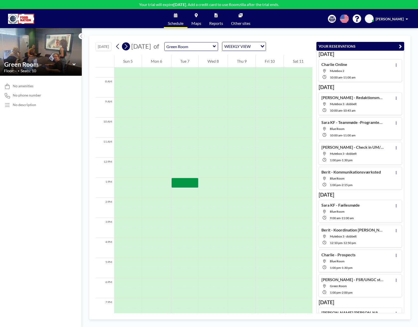
click at [128, 46] on icon at bounding box center [125, 47] width 5 height 8
click at [216, 46] on icon at bounding box center [214, 46] width 3 height 5
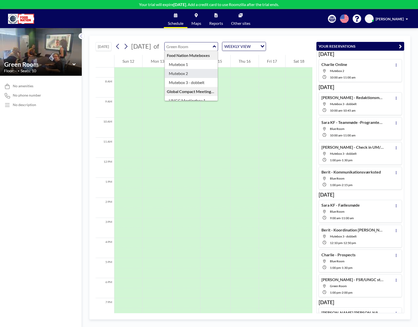
type input "Mutebox 2"
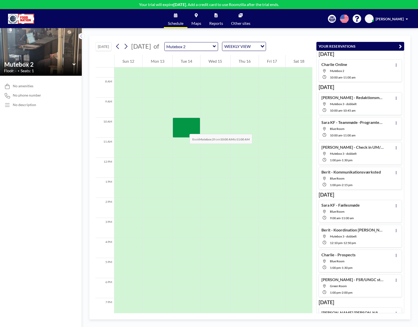
drag, startPoint x: 184, startPoint y: 122, endPoint x: 184, endPoint y: 129, distance: 6.8
click at [184, 129] on div at bounding box center [186, 128] width 28 height 20
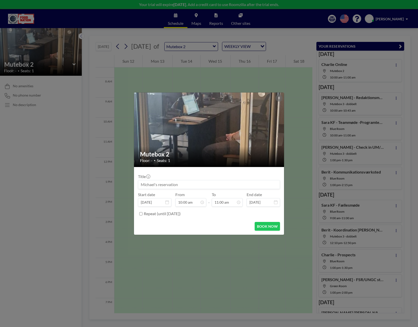
click at [180, 182] on input at bounding box center [208, 184] width 141 height 9
type input "Charlie - online møde"
click at [261, 224] on button "BOOK NOW" at bounding box center [266, 226] width 25 height 9
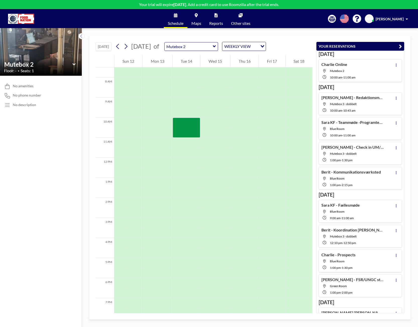
click at [216, 45] on icon at bounding box center [214, 46] width 3 height 5
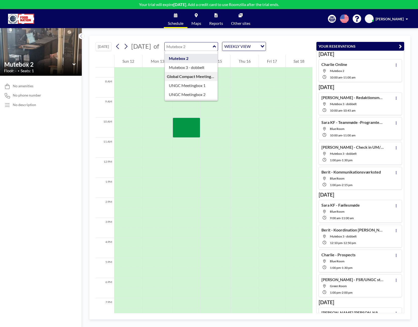
scroll to position [43, 0]
type input "Green Room"
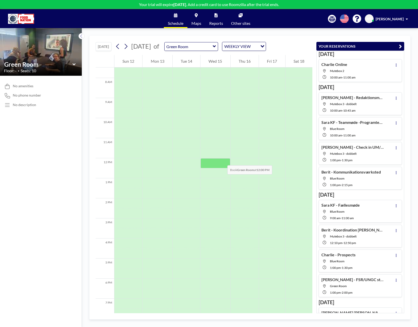
scroll to position [150, 0]
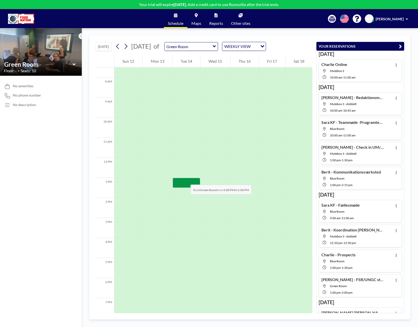
click at [185, 179] on div at bounding box center [186, 183] width 28 height 10
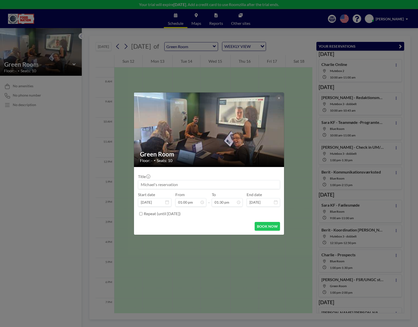
click at [183, 184] on input at bounding box center [208, 184] width 141 height 9
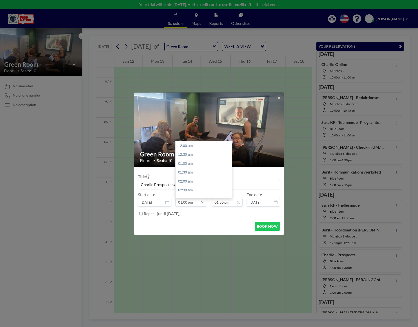
scroll to position [232, 0]
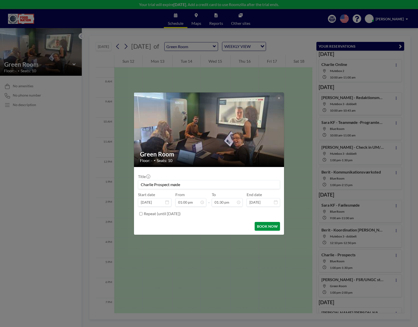
type input "Charlie Prospect møde"
click at [258, 224] on button "BOOK NOW" at bounding box center [266, 226] width 25 height 9
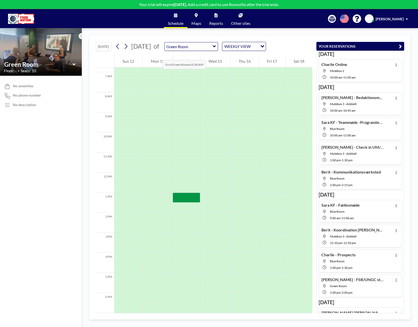
scroll to position [125, 0]
click at [126, 46] on icon at bounding box center [125, 47] width 5 height 8
click at [216, 46] on icon at bounding box center [214, 46] width 3 height 2
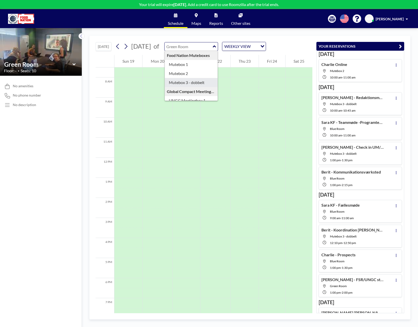
type input "Mutebox 3 - dobbelt"
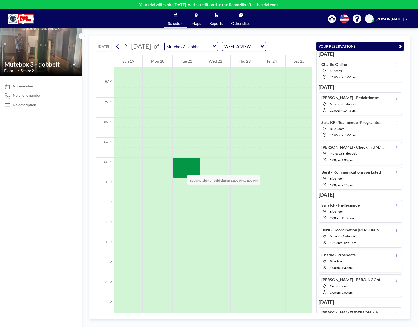
drag, startPoint x: 183, startPoint y: 160, endPoint x: 182, endPoint y: 170, distance: 10.3
click at [182, 170] on div at bounding box center [186, 168] width 28 height 20
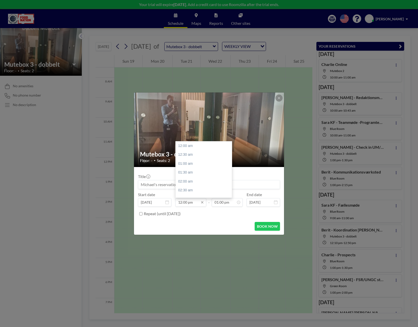
scroll to position [214, 0]
click at [186, 202] on input "12:00 pm" at bounding box center [190, 202] width 31 height 9
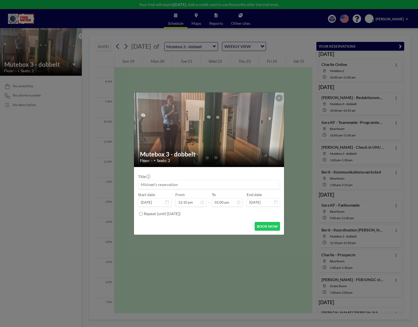
type input "12:10 pm"
type input "12:50 pm"
click at [187, 184] on input at bounding box center [208, 184] width 141 height 9
type input "Berit - Koordination Berit/[PERSON_NAME]"
click at [263, 226] on button "BOOK NOW" at bounding box center [266, 226] width 25 height 9
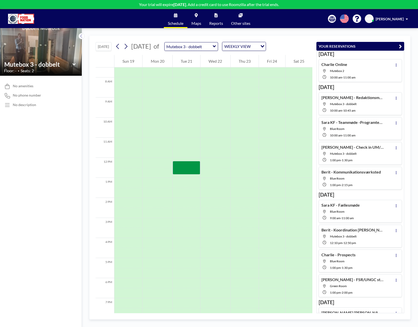
click at [216, 47] on icon at bounding box center [214, 46] width 3 height 2
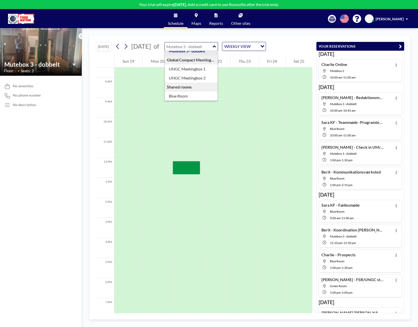
scroll to position [43, 0]
type input "Green Room"
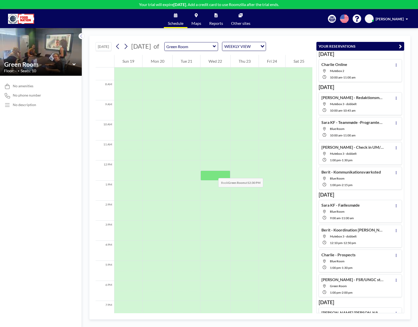
scroll to position [150, 0]
click at [189, 180] on div at bounding box center [186, 183] width 28 height 10
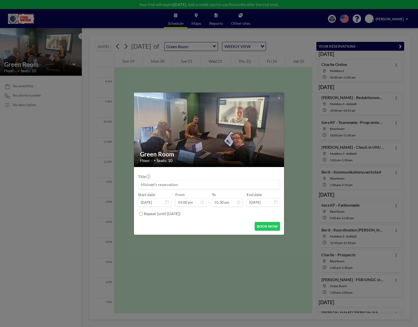
click at [187, 184] on input at bounding box center [208, 184] width 141 height 9
type input "Charlie - Prospect møde"
click at [262, 225] on button "BOOK NOW" at bounding box center [266, 226] width 25 height 9
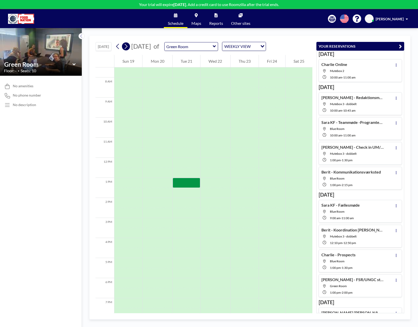
click at [127, 47] on icon at bounding box center [125, 47] width 5 height 8
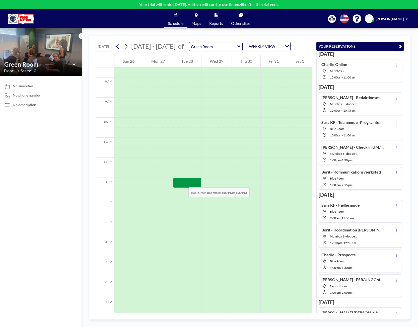
click at [183, 182] on div at bounding box center [187, 183] width 28 height 10
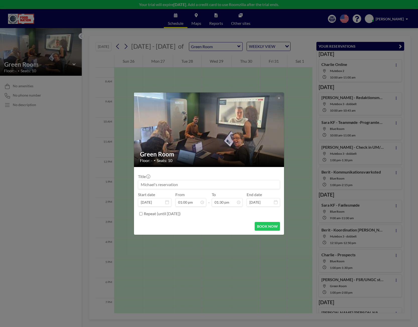
click at [183, 182] on input at bounding box center [208, 184] width 141 height 9
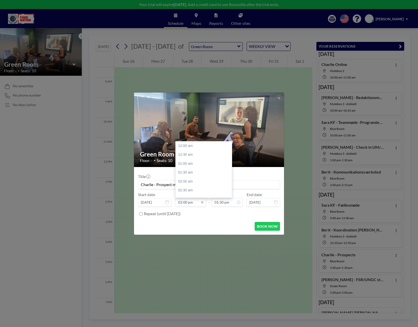
scroll to position [232, 0]
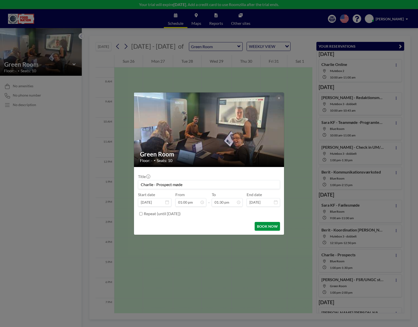
type input "Charlie - Prospect møde"
click at [267, 229] on button "BOOK NOW" at bounding box center [266, 226] width 25 height 9
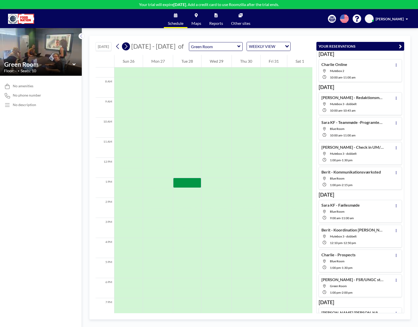
click at [128, 46] on icon at bounding box center [125, 47] width 5 height 8
click at [216, 47] on icon at bounding box center [214, 46] width 3 height 5
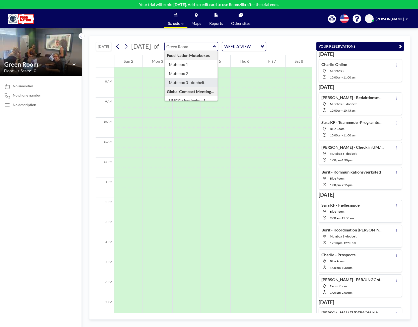
type input "Mutebox 3 - dobbelt"
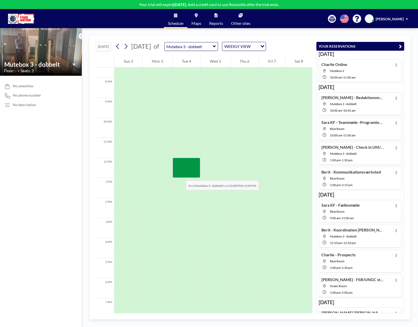
drag, startPoint x: 181, startPoint y: 164, endPoint x: 180, endPoint y: 175, distance: 11.6
click at [180, 175] on div at bounding box center [186, 168] width 28 height 20
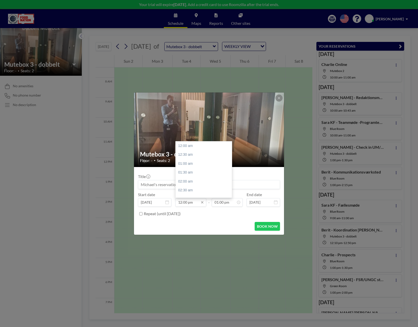
scroll to position [214, 0]
click at [187, 203] on input "12:00 pm" at bounding box center [190, 202] width 31 height 9
type input "12:10 pm"
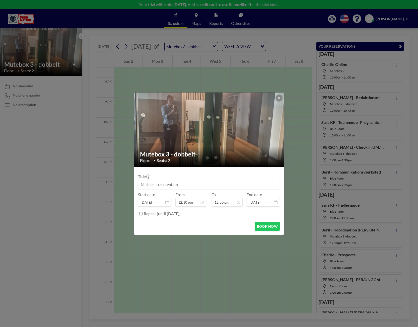
type input "12:50 pm"
click at [230, 185] on input at bounding box center [208, 184] width 141 height 9
type input "Berit - Koordination Berit/[PERSON_NAME]"
click at [258, 226] on button "BOOK NOW" at bounding box center [266, 226] width 25 height 9
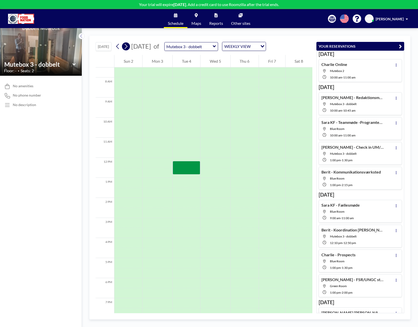
click at [128, 46] on icon at bounding box center [125, 47] width 5 height 8
click at [128, 48] on icon at bounding box center [125, 47] width 5 height 8
drag, startPoint x: 188, startPoint y: 166, endPoint x: 189, endPoint y: 172, distance: 6.8
click at [189, 172] on div at bounding box center [186, 168] width 28 height 20
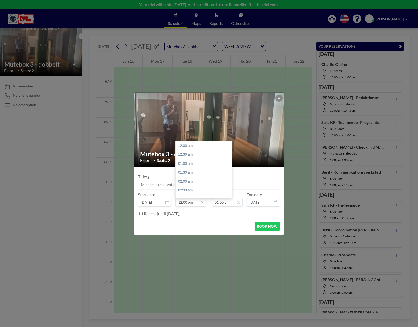
scroll to position [214, 0]
click at [187, 202] on input "12:00 pm" at bounding box center [190, 202] width 31 height 9
type input "12:10 pm"
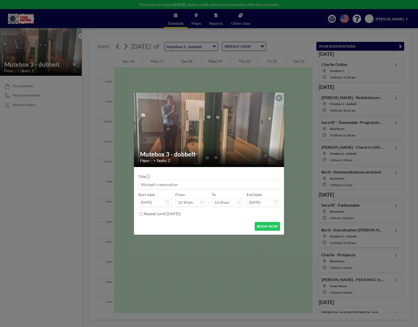
type input "12:50 pm"
click at [188, 184] on input at bounding box center [208, 184] width 141 height 9
type input "Berit - Koordination Berit/[PERSON_NAME]"
click at [268, 227] on button "BOOK NOW" at bounding box center [266, 226] width 25 height 9
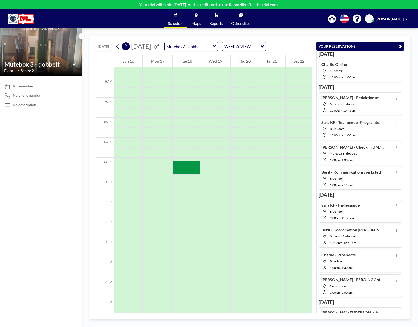
click at [129, 46] on button at bounding box center [126, 46] width 8 height 8
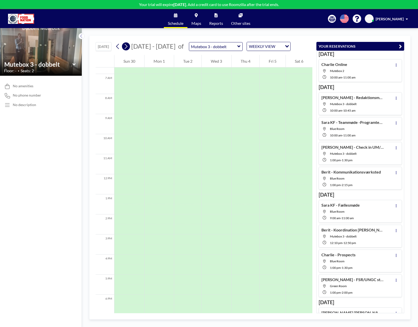
scroll to position [150, 0]
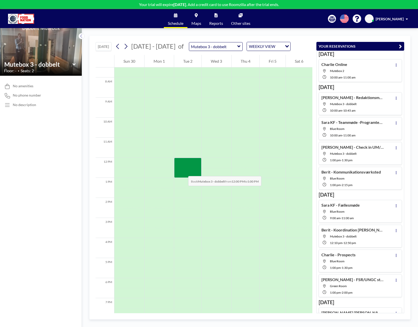
drag, startPoint x: 182, startPoint y: 160, endPoint x: 183, endPoint y: 171, distance: 11.3
click at [183, 171] on div at bounding box center [187, 168] width 27 height 20
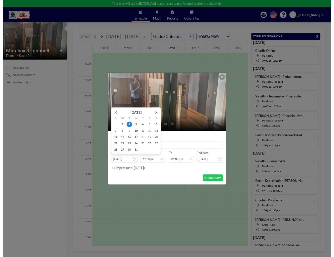
scroll to position [214, 0]
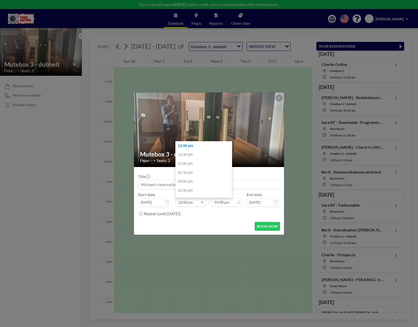
click at [187, 202] on input "12:00 pm" at bounding box center [190, 202] width 31 height 9
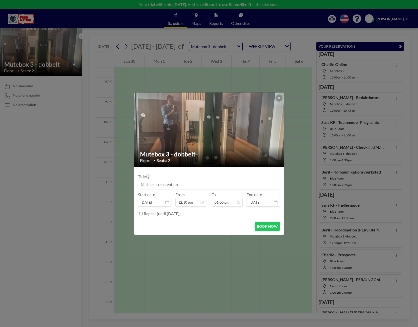
type input "12:10 pm"
type input "12:50 pm"
click at [196, 183] on input at bounding box center [208, 184] width 141 height 9
type input "Berit - Koordination Berit/[PERSON_NAME]"
click at [271, 229] on button "BOOK NOW" at bounding box center [266, 226] width 25 height 9
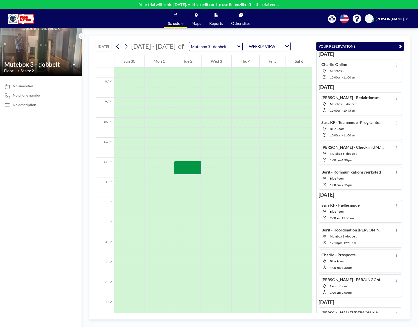
scroll to position [150, 0]
click at [118, 46] on icon at bounding box center [117, 47] width 5 height 8
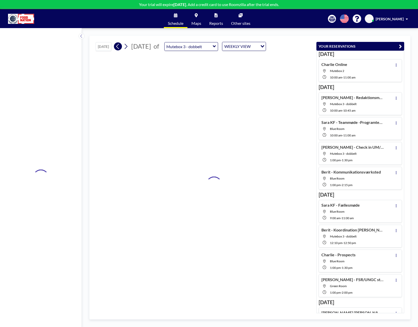
click at [118, 46] on icon at bounding box center [117, 47] width 5 height 8
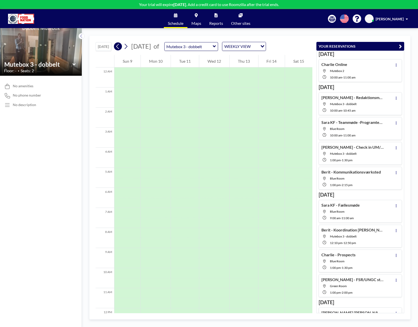
scroll to position [0, 0]
click at [118, 46] on icon at bounding box center [117, 47] width 5 height 8
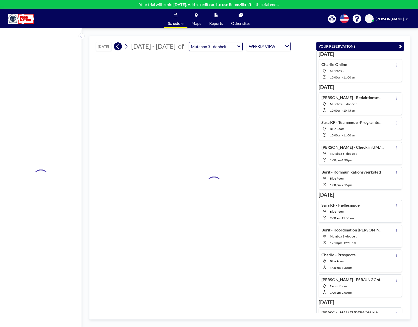
click at [118, 46] on icon at bounding box center [117, 47] width 5 height 8
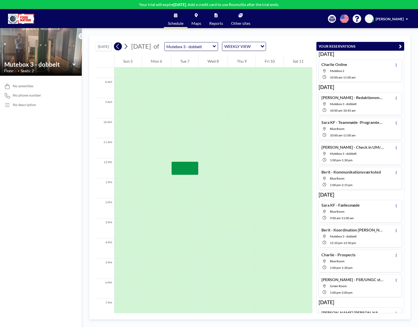
scroll to position [150, 0]
click at [118, 46] on icon at bounding box center [117, 47] width 5 height 8
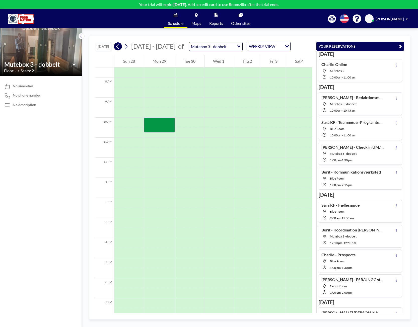
click at [118, 46] on icon at bounding box center [117, 47] width 5 height 8
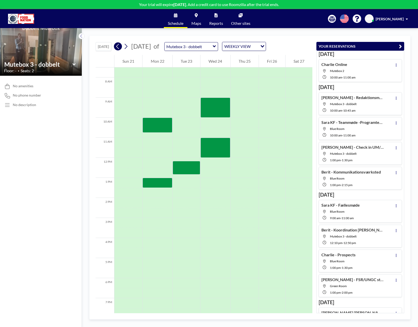
click at [118, 46] on icon at bounding box center [117, 47] width 5 height 8
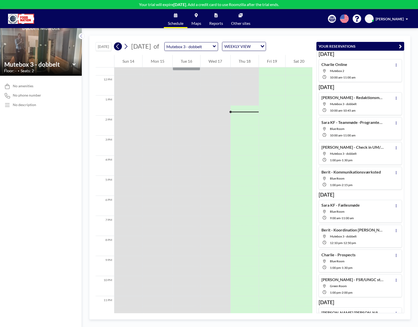
scroll to position [238, 0]
click at [216, 46] on icon at bounding box center [214, 46] width 3 height 5
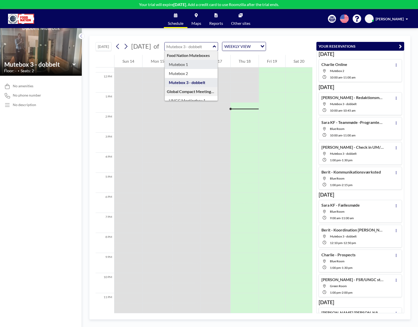
type input "Mutebox 1"
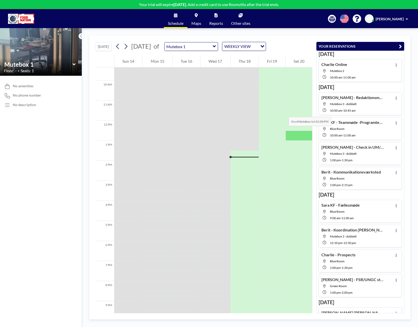
scroll to position [163, 0]
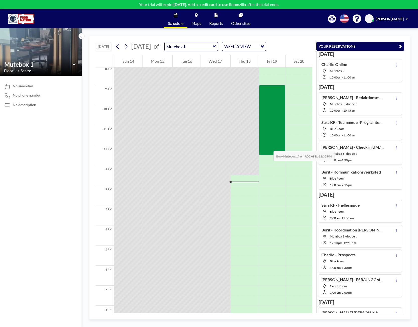
drag, startPoint x: 269, startPoint y: 87, endPoint x: 268, endPoint y: 146, distance: 58.9
click at [268, 146] on div at bounding box center [272, 120] width 26 height 70
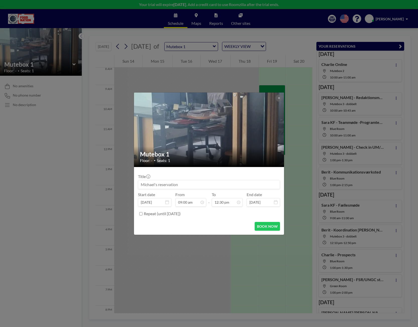
click at [219, 183] on input at bounding box center [208, 184] width 141 height 9
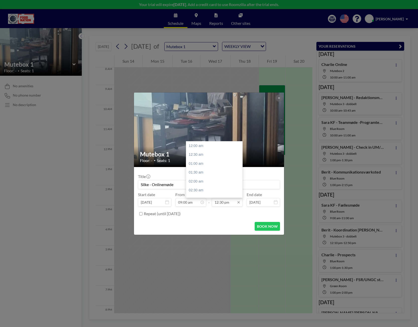
scroll to position [223, 0]
type input "Silke - Onlinemøde"
click at [218, 202] on input "12:30 pm" at bounding box center [227, 202] width 31 height 9
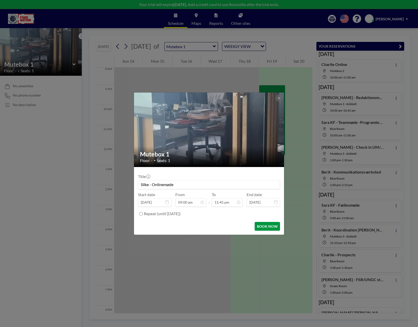
type input "11:45 pm"
click at [272, 227] on button "BOOK NOW" at bounding box center [266, 226] width 25 height 9
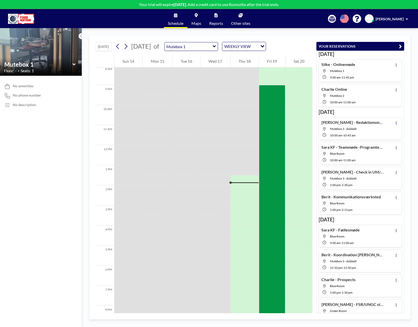
click at [216, 45] on icon at bounding box center [214, 46] width 3 height 5
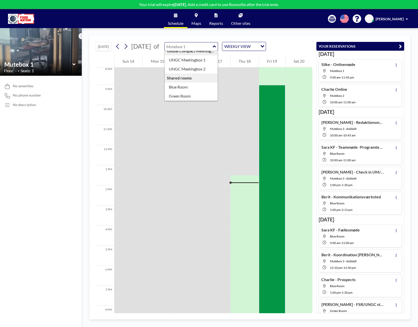
scroll to position [43, 0]
type input "Green Room"
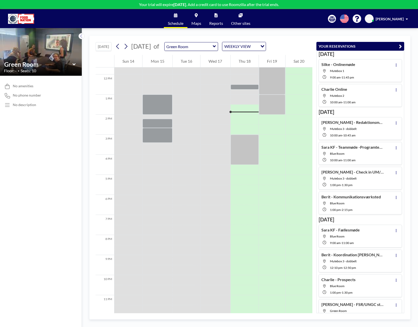
scroll to position [238, 0]
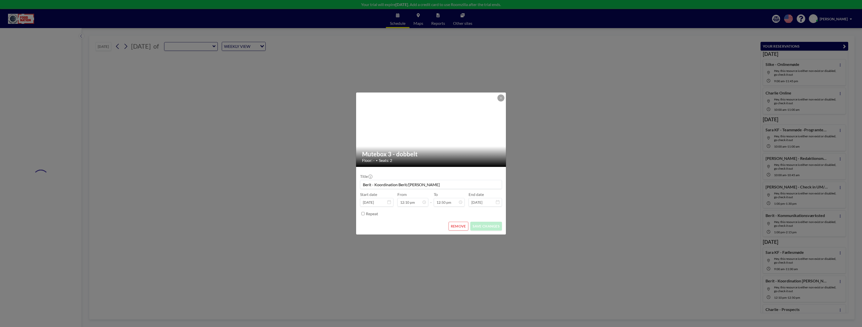
type input "Green Room"
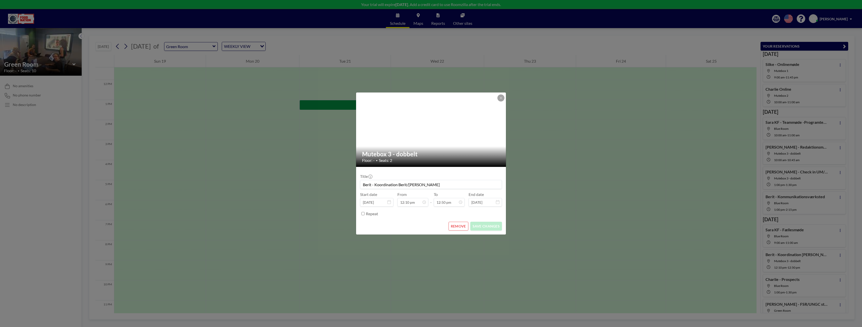
scroll to position [231, 0]
click at [504, 98] on button at bounding box center [501, 97] width 7 height 7
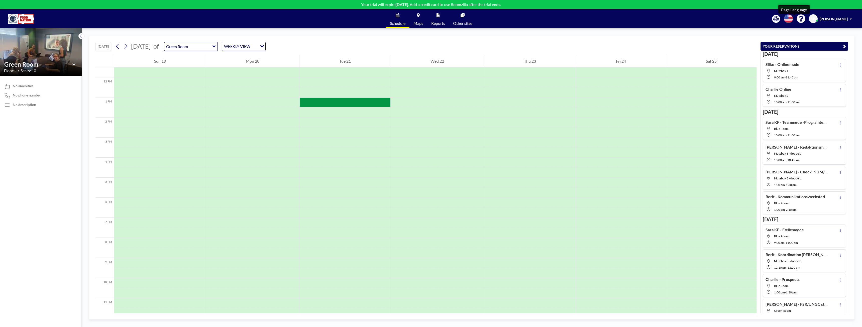
click at [793, 16] on icon at bounding box center [788, 18] width 9 height 9
click at [816, 17] on span "MS" at bounding box center [813, 19] width 5 height 5
click at [828, 24] on link "Profile" at bounding box center [837, 24] width 45 height 10
